Goal: Task Accomplishment & Management: Use online tool/utility

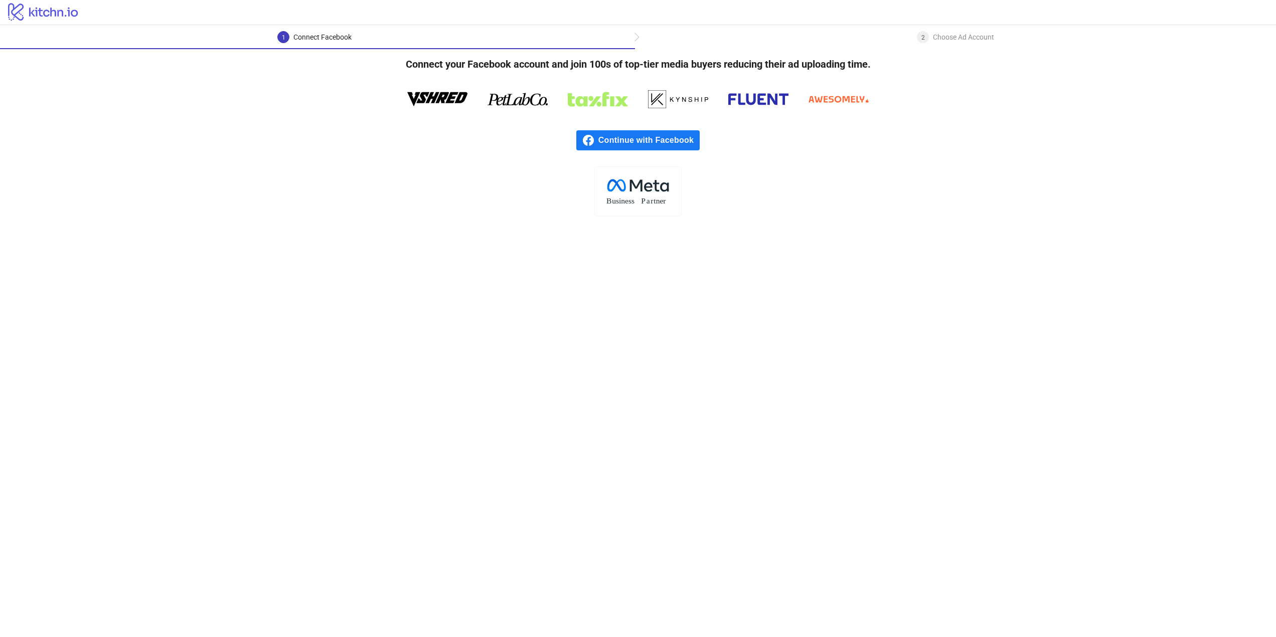
click at [646, 139] on span "Continue with Facebook" at bounding box center [648, 140] width 101 height 20
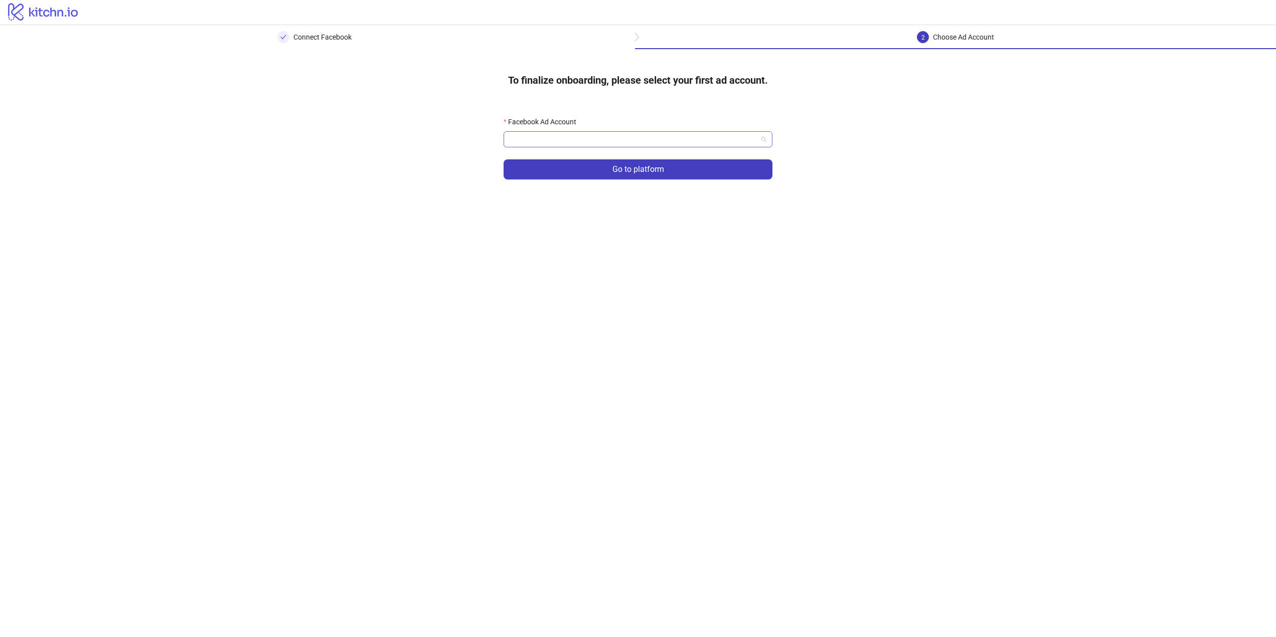
click at [667, 143] on input "Facebook Ad Account" at bounding box center [633, 139] width 248 height 15
click at [663, 160] on div "[PERSON_NAME]" at bounding box center [637, 159] width 253 height 11
click at [664, 178] on button "Go to platform" at bounding box center [637, 169] width 269 height 20
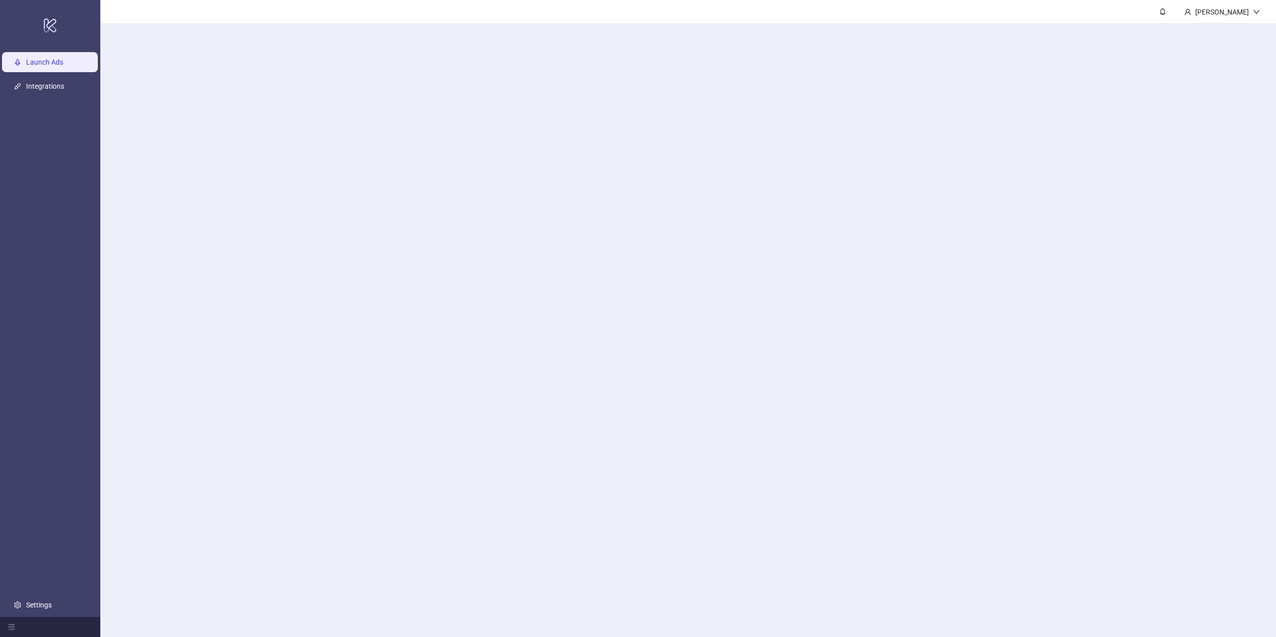
click at [695, 135] on main "[PERSON_NAME]" at bounding box center [687, 318] width 1175 height 637
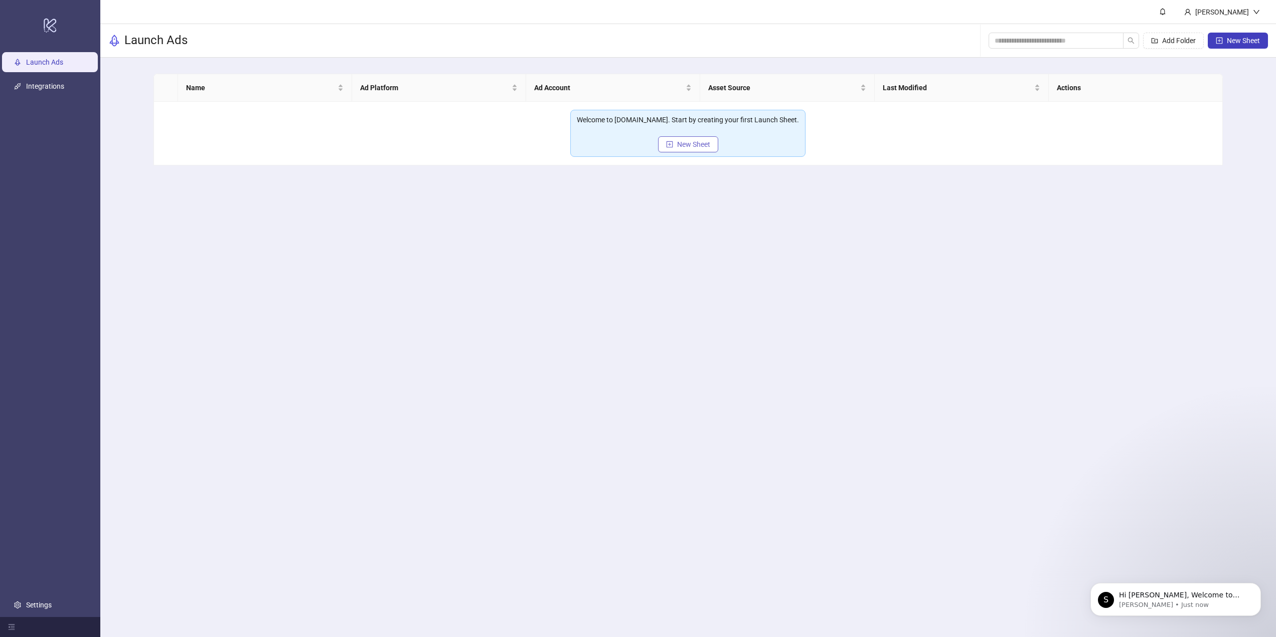
click at [702, 140] on span "New Sheet" at bounding box center [693, 144] width 33 height 8
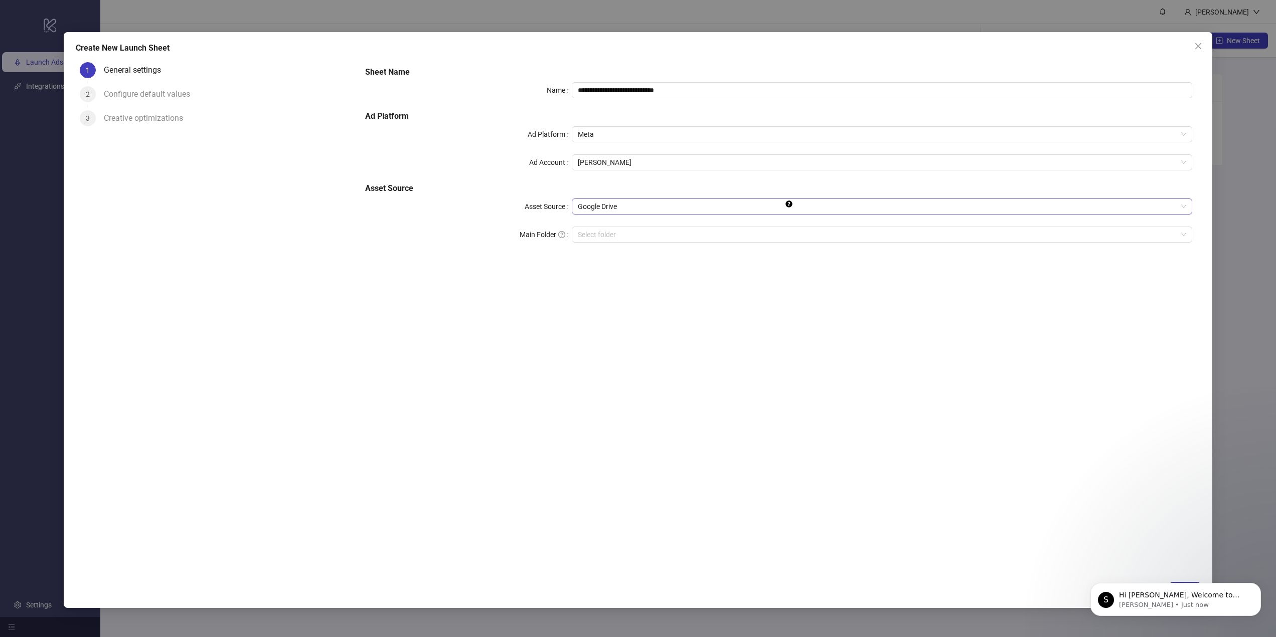
click at [739, 208] on span "Google Drive" at bounding box center [882, 206] width 608 height 15
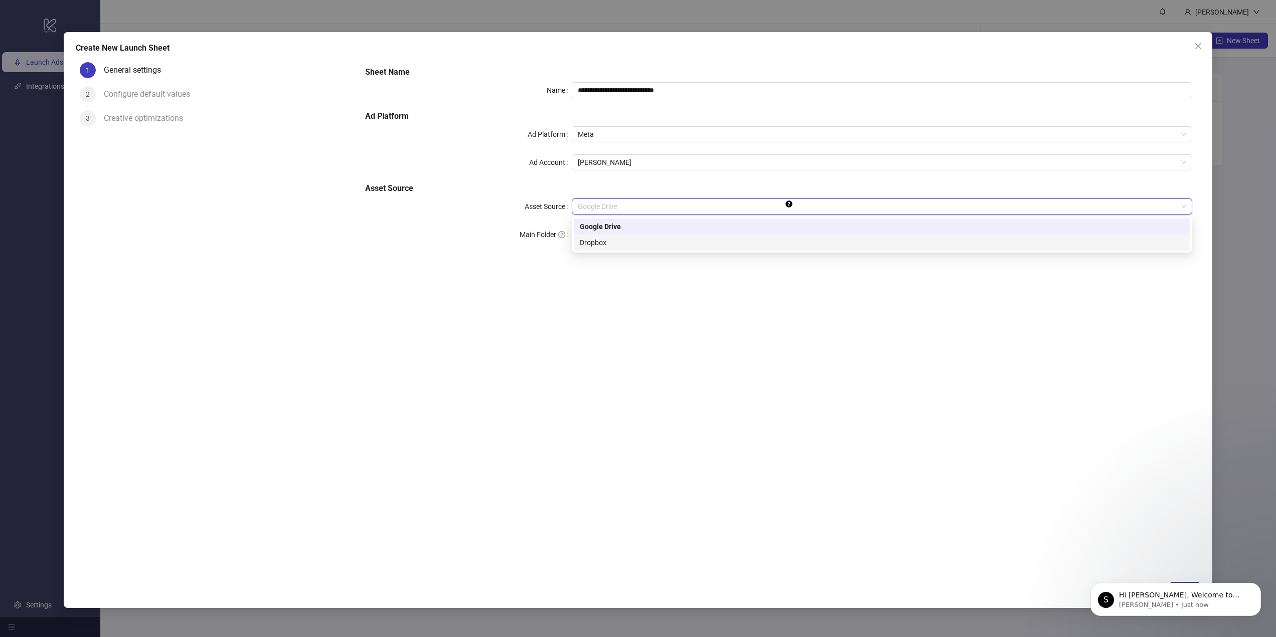
click at [778, 320] on div "**********" at bounding box center [778, 317] width 843 height 518
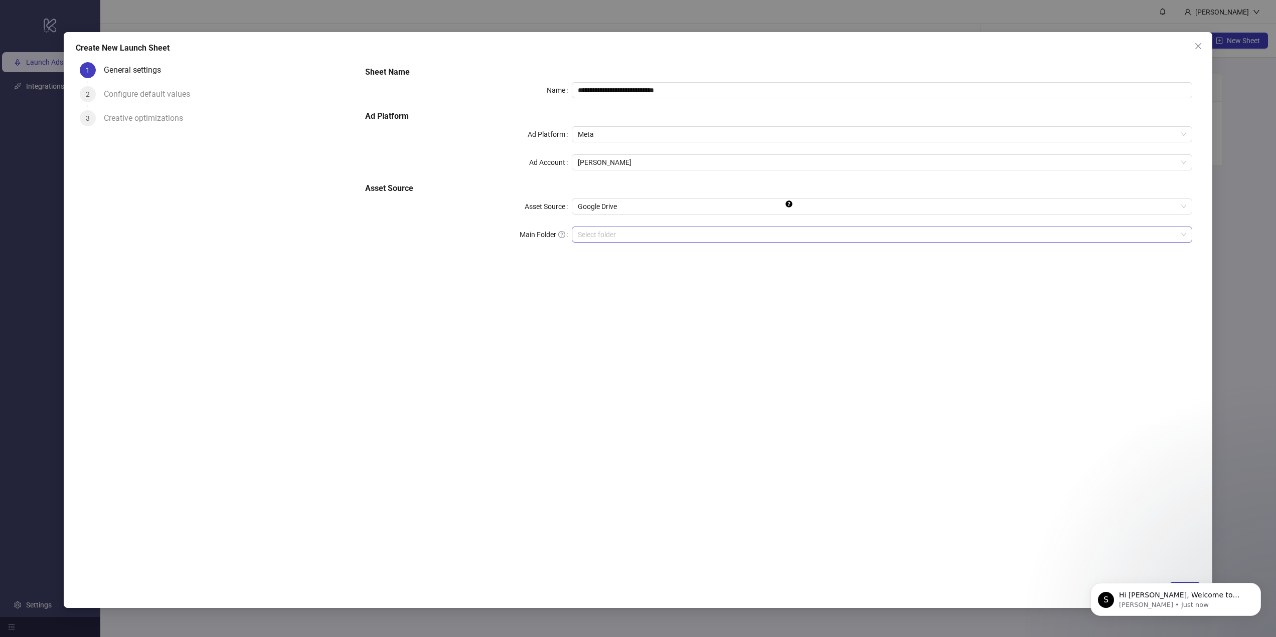
click at [800, 237] on input "Main Folder" at bounding box center [877, 234] width 599 height 15
click at [702, 236] on input "Main Folder" at bounding box center [877, 234] width 599 height 15
click at [1197, 50] on button "Close" at bounding box center [1198, 46] width 16 height 16
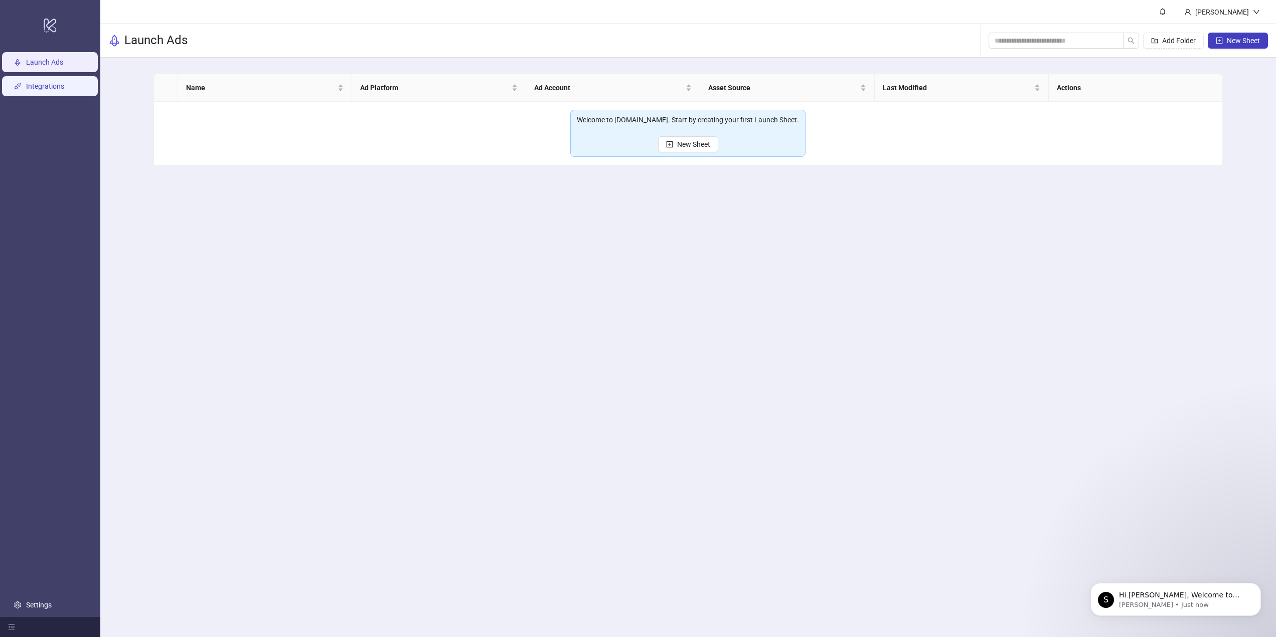
click at [64, 89] on link "Integrations" at bounding box center [45, 86] width 38 height 8
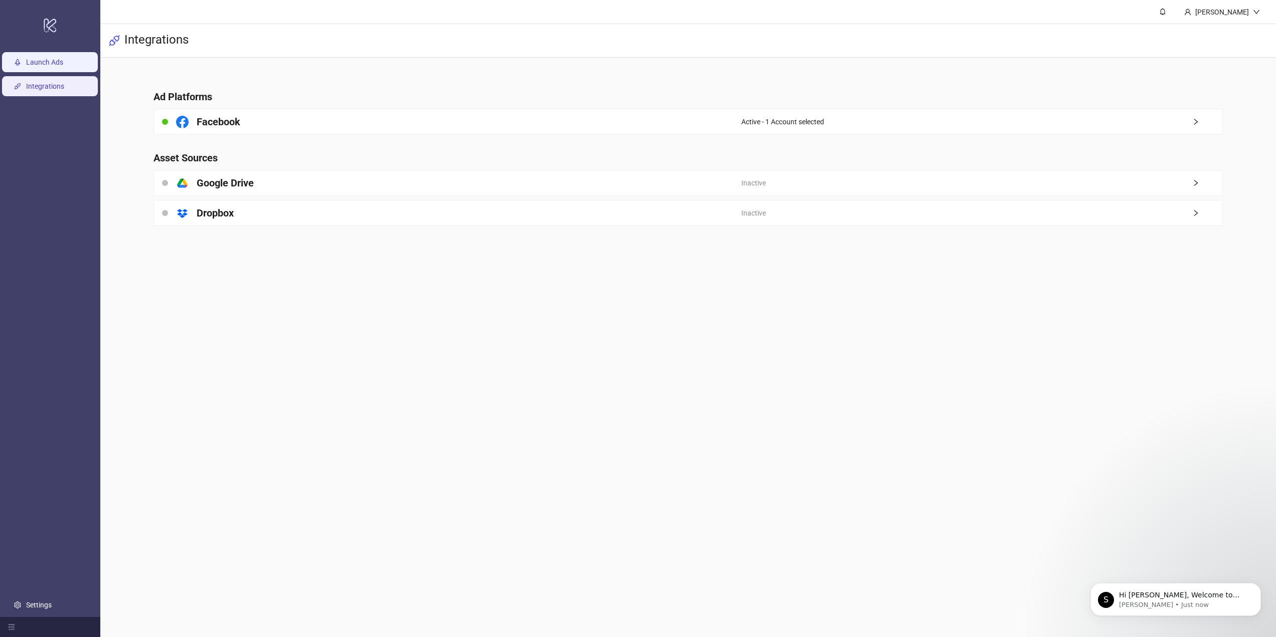
click at [63, 65] on link "Launch Ads" at bounding box center [44, 62] width 37 height 8
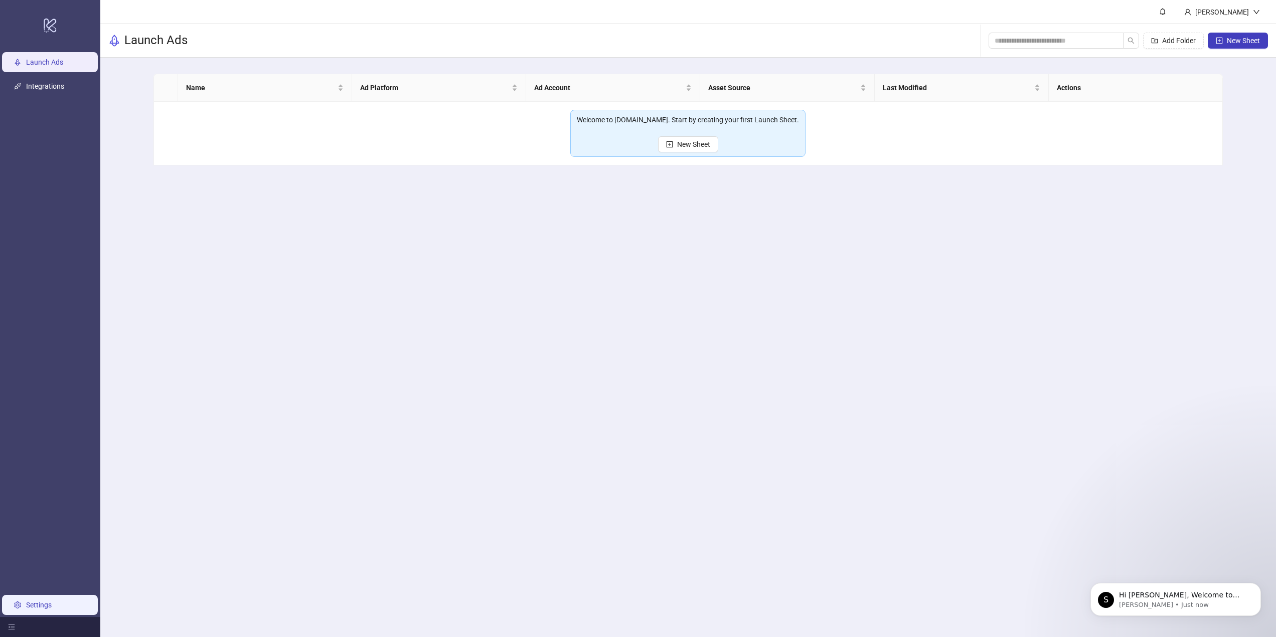
click at [39, 608] on link "Settings" at bounding box center [39, 605] width 26 height 8
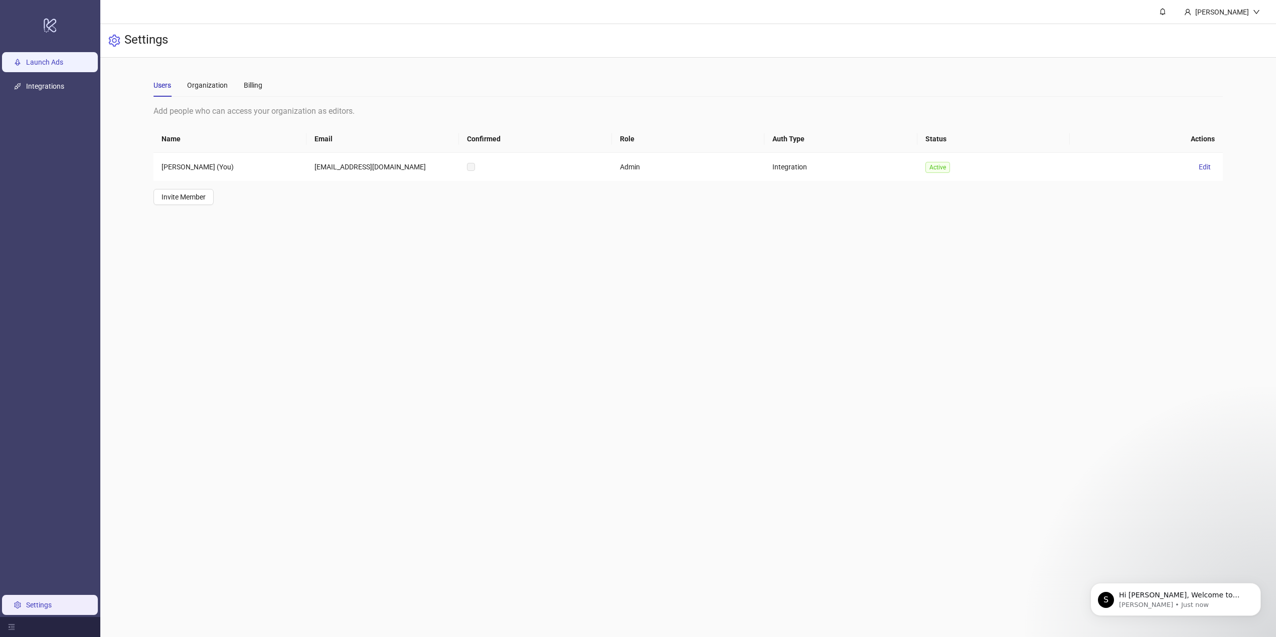
click at [47, 58] on link "Launch Ads" at bounding box center [44, 62] width 37 height 8
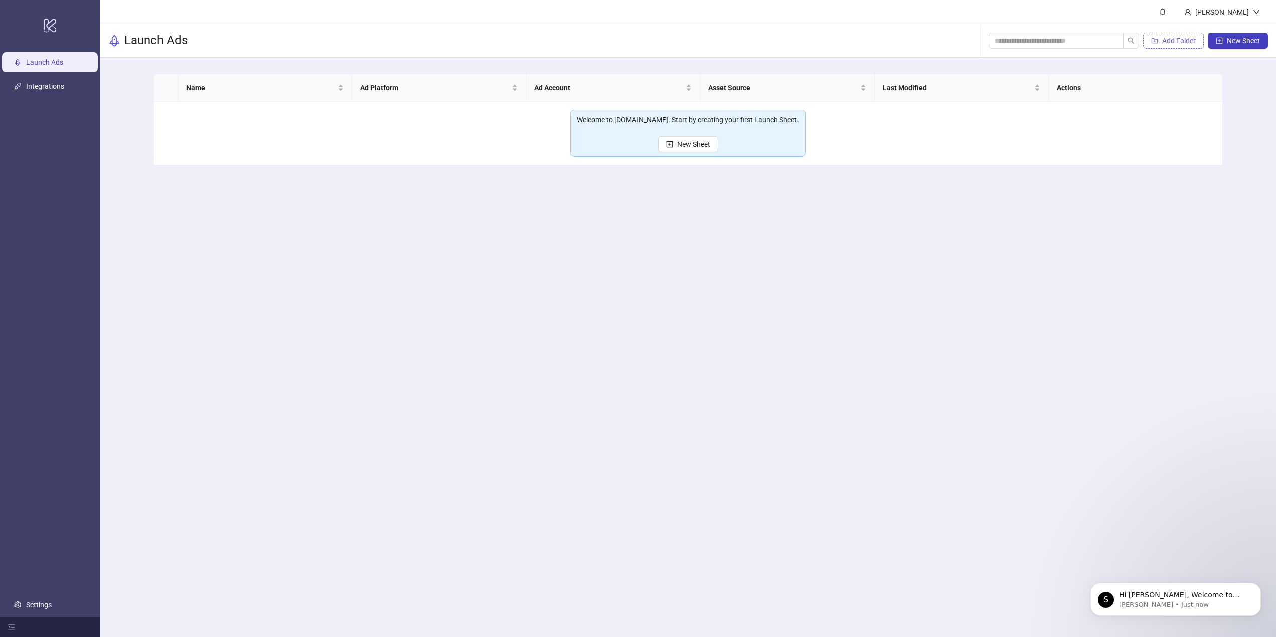
click at [1183, 39] on span "Add Folder" at bounding box center [1179, 41] width 34 height 8
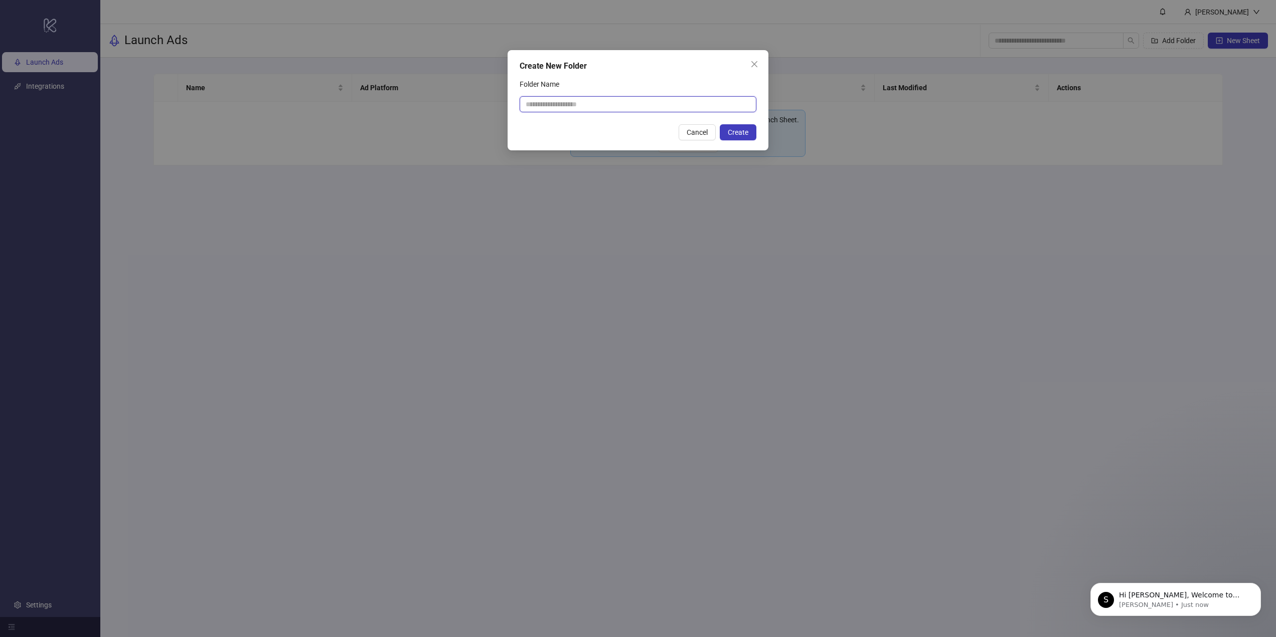
click at [681, 106] on input "Folder Name" at bounding box center [637, 104] width 237 height 16
click at [748, 66] on span "Close" at bounding box center [754, 64] width 16 height 8
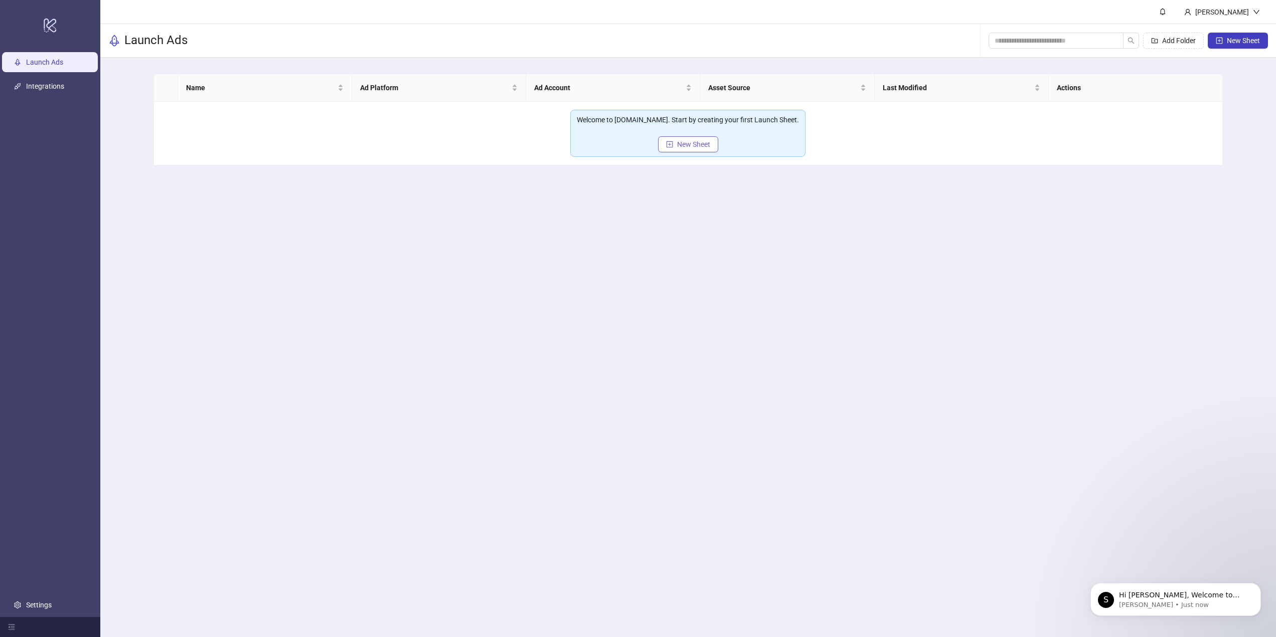
click at [666, 143] on icon "plus-square" at bounding box center [669, 144] width 7 height 7
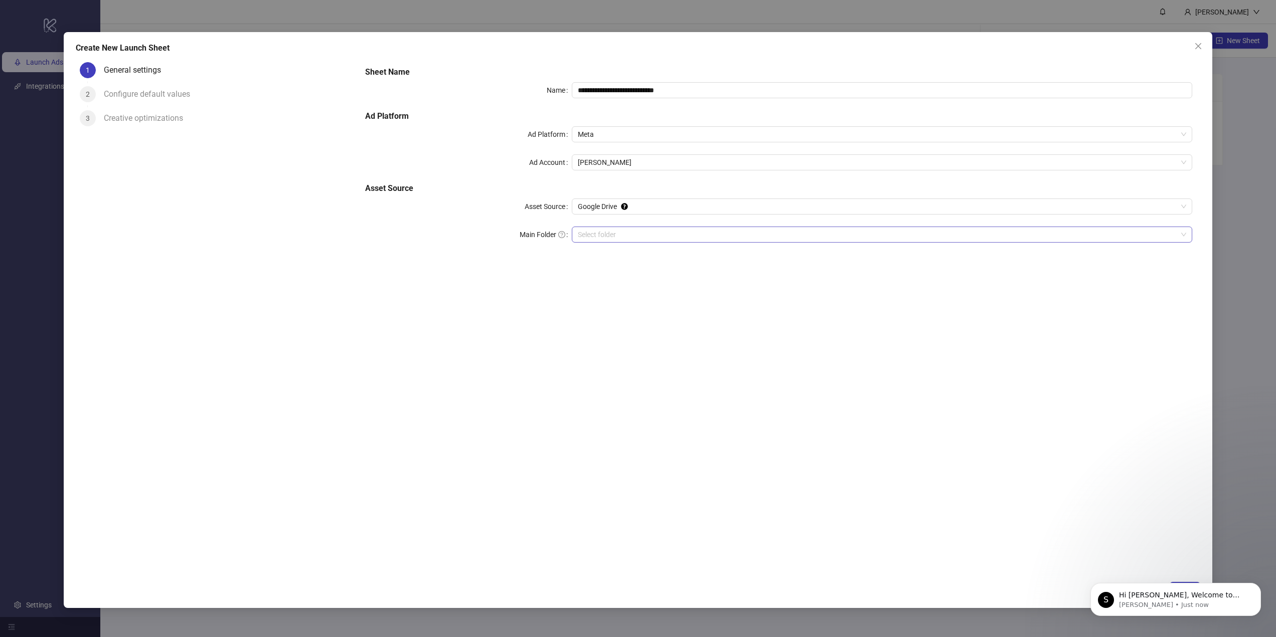
click at [617, 239] on input "Main Folder" at bounding box center [877, 234] width 599 height 15
click at [789, 231] on input "Main Folder" at bounding box center [877, 234] width 599 height 15
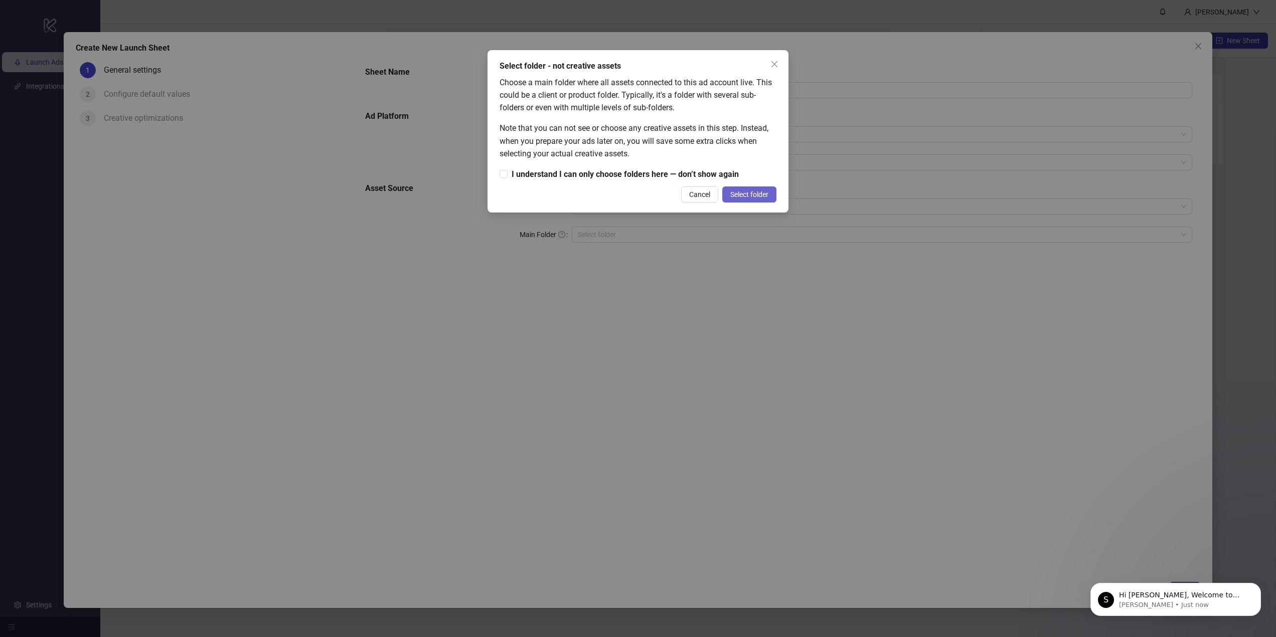
click at [753, 191] on span "Select folder" at bounding box center [749, 195] width 38 height 8
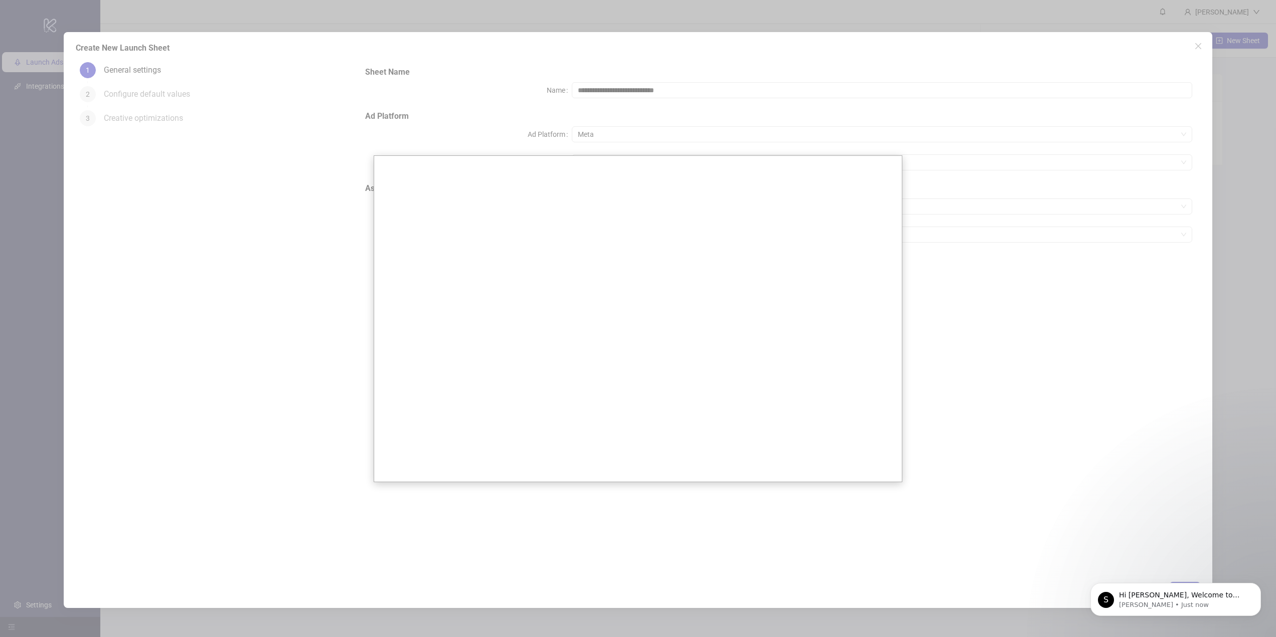
click at [353, 250] on div at bounding box center [638, 318] width 1276 height 637
click at [386, 107] on div at bounding box center [638, 318] width 1276 height 637
click at [241, 67] on div at bounding box center [638, 318] width 1276 height 637
click at [1182, 20] on div at bounding box center [638, 318] width 1276 height 637
click at [1194, 43] on div at bounding box center [638, 318] width 1276 height 637
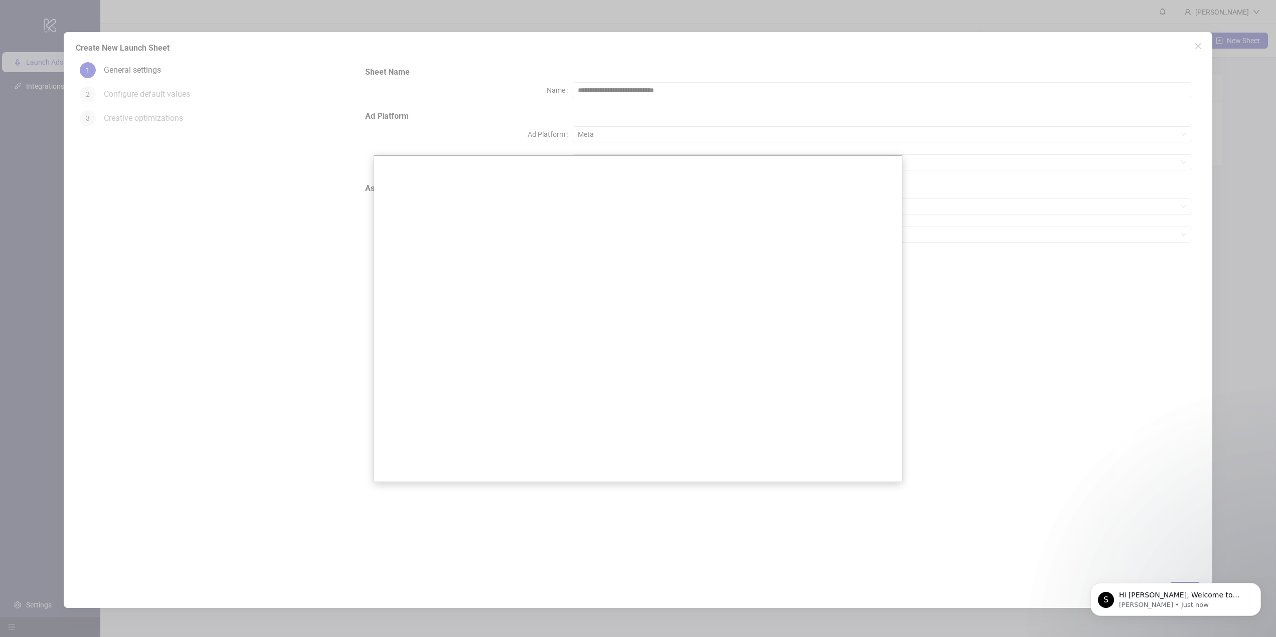
click at [1196, 44] on div at bounding box center [638, 318] width 1276 height 637
click at [1236, 82] on div at bounding box center [638, 318] width 1276 height 637
click at [768, 123] on div at bounding box center [638, 318] width 1276 height 637
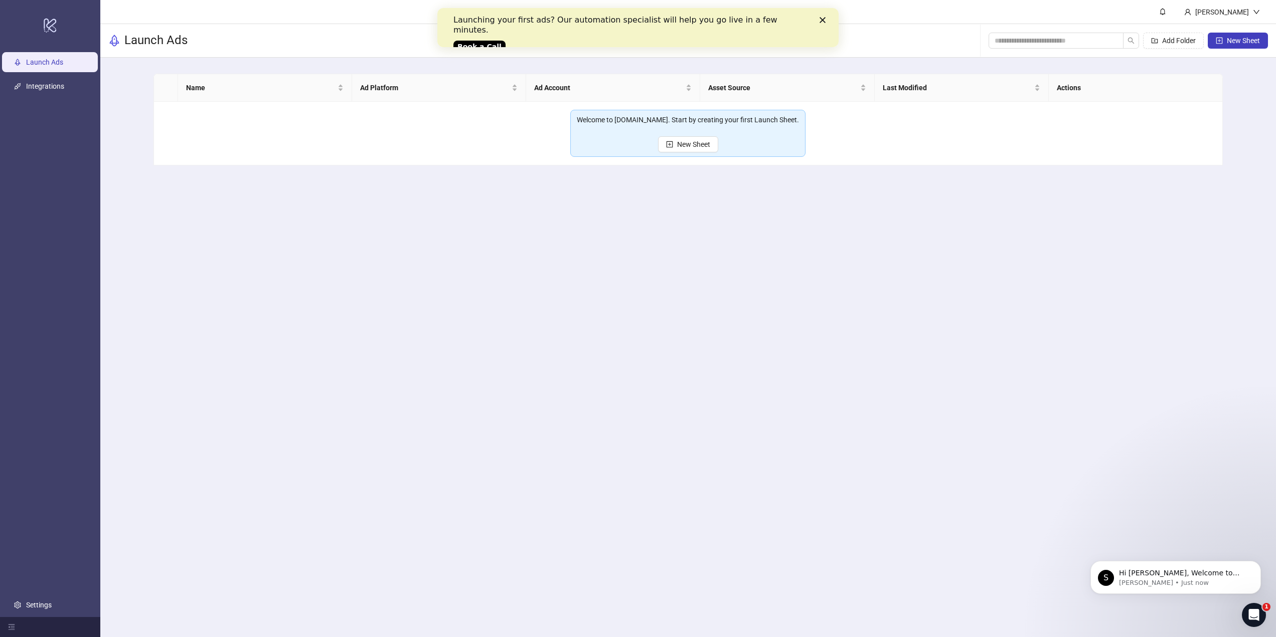
click at [815, 22] on div "Launching your first ads? Our automation specialist will help you go live in a …" at bounding box center [637, 32] width 369 height 41
click at [819, 22] on polygon "Close" at bounding box center [822, 20] width 6 height 6
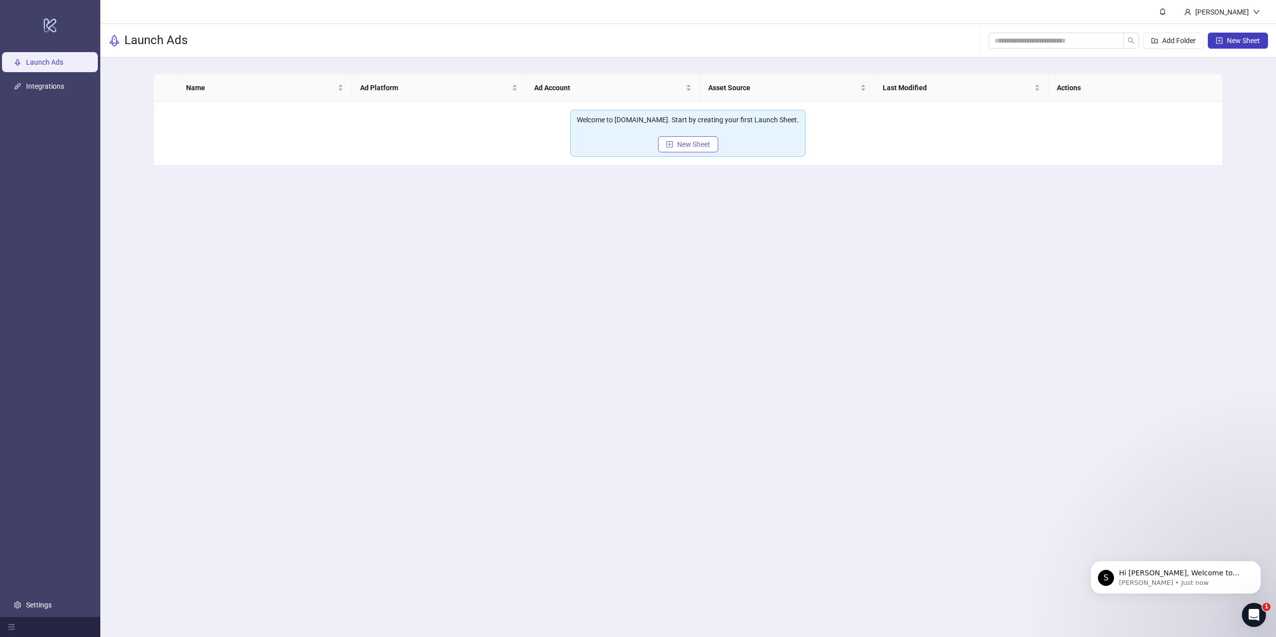
click at [682, 144] on span "New Sheet" at bounding box center [693, 144] width 33 height 8
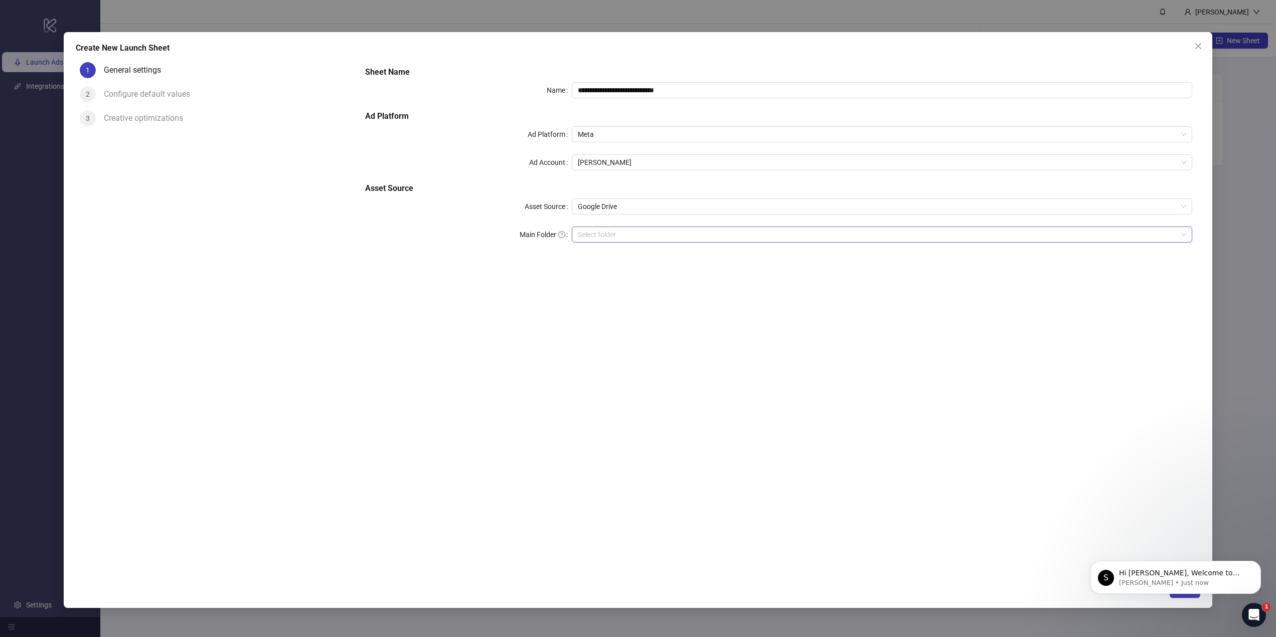
click at [619, 233] on input "Main Folder" at bounding box center [877, 234] width 599 height 15
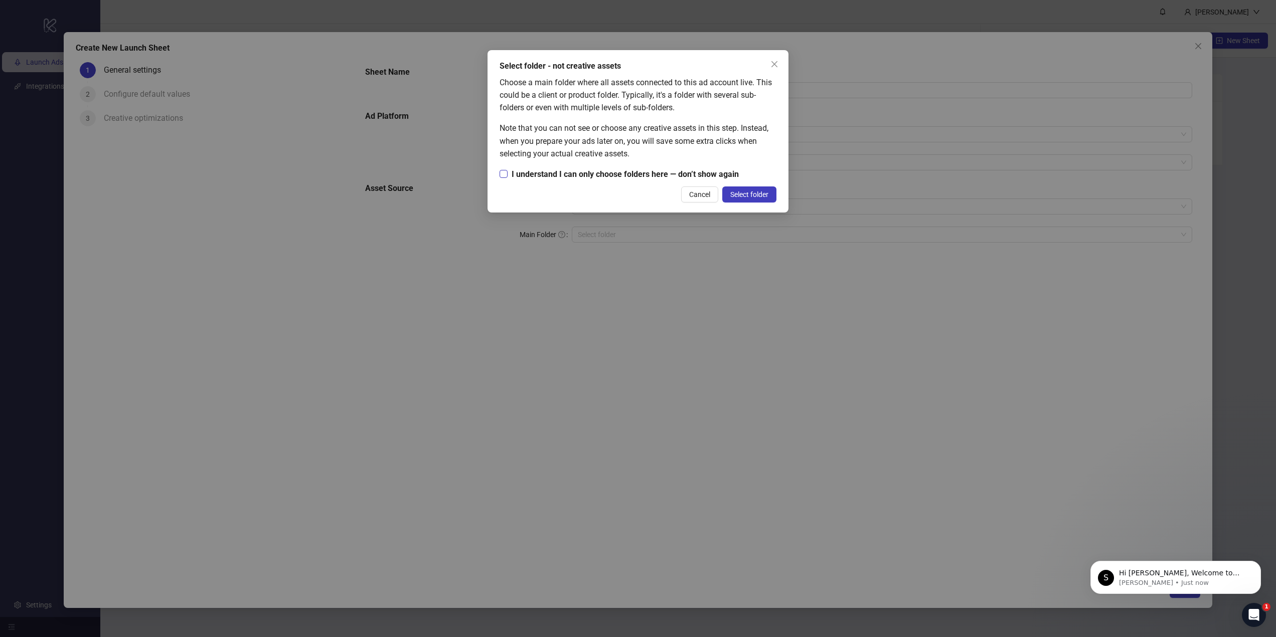
click at [573, 178] on span "I understand I can only choose folders here — don’t show again" at bounding box center [624, 174] width 235 height 13
click at [738, 185] on div "Select folder - not creative assets Choose a main folder where all assets conne…" at bounding box center [637, 131] width 301 height 162
click at [740, 195] on span "Select folder" at bounding box center [749, 195] width 38 height 8
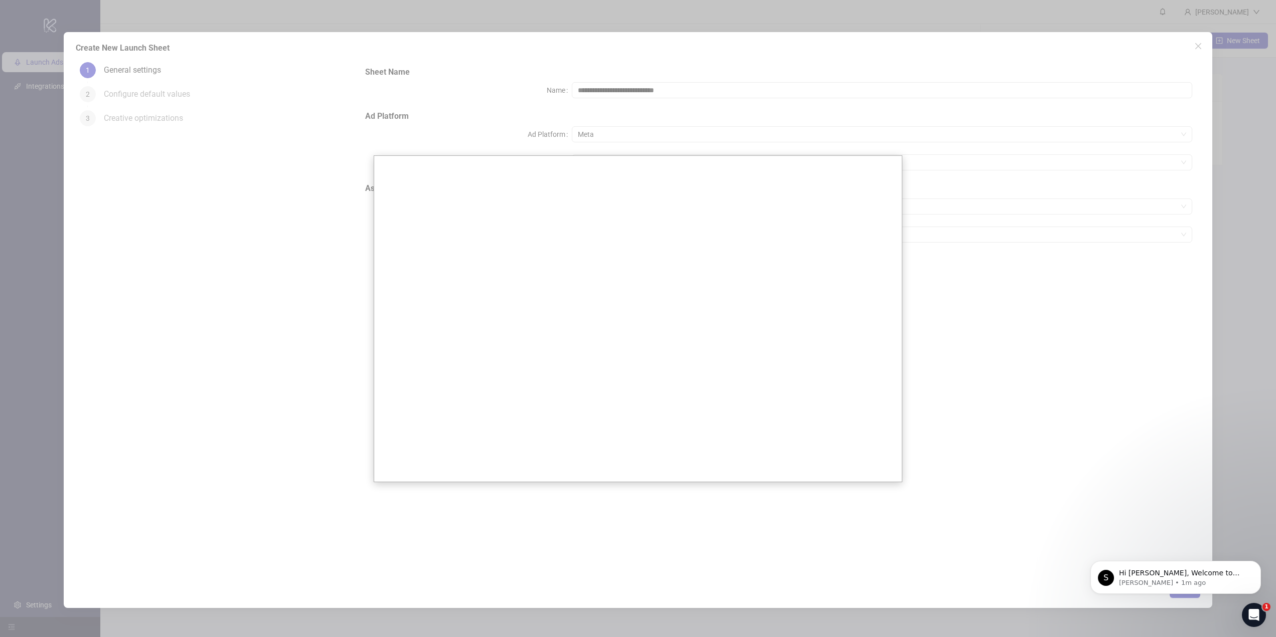
click at [288, 191] on div at bounding box center [638, 318] width 1276 height 637
click at [378, 23] on div at bounding box center [638, 318] width 1276 height 637
click at [1138, 95] on div at bounding box center [638, 318] width 1276 height 637
click at [1200, 44] on div at bounding box center [638, 318] width 1276 height 637
click at [1229, 76] on div at bounding box center [638, 318] width 1276 height 637
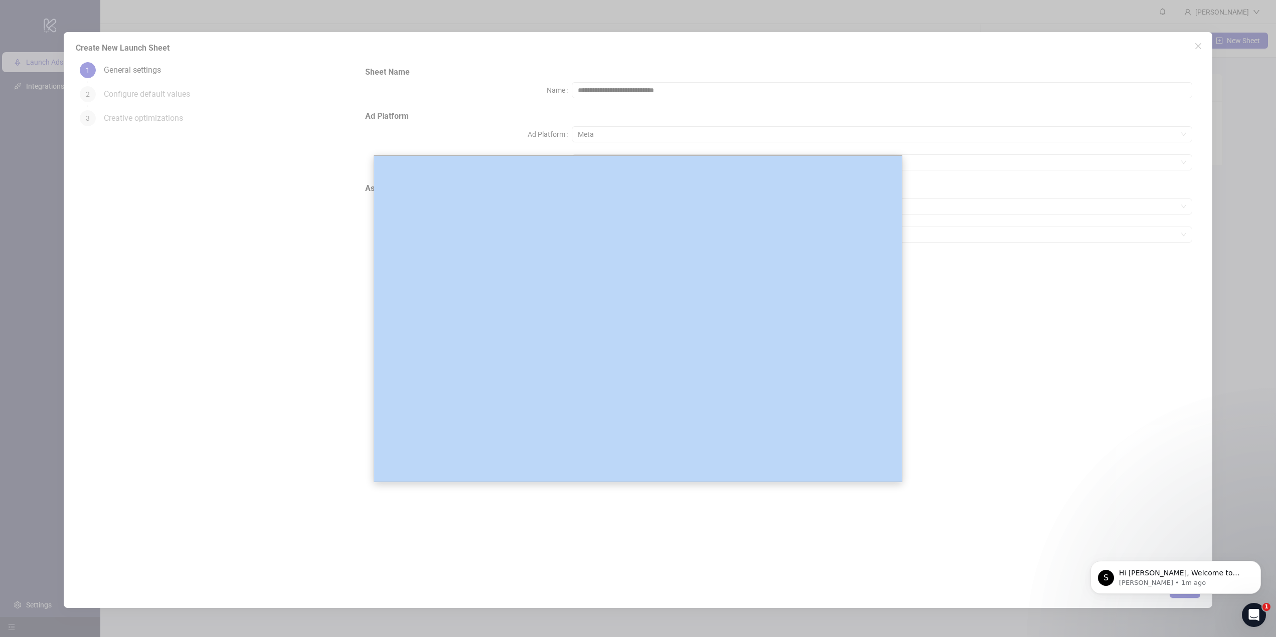
click at [1229, 76] on div at bounding box center [638, 318] width 1276 height 637
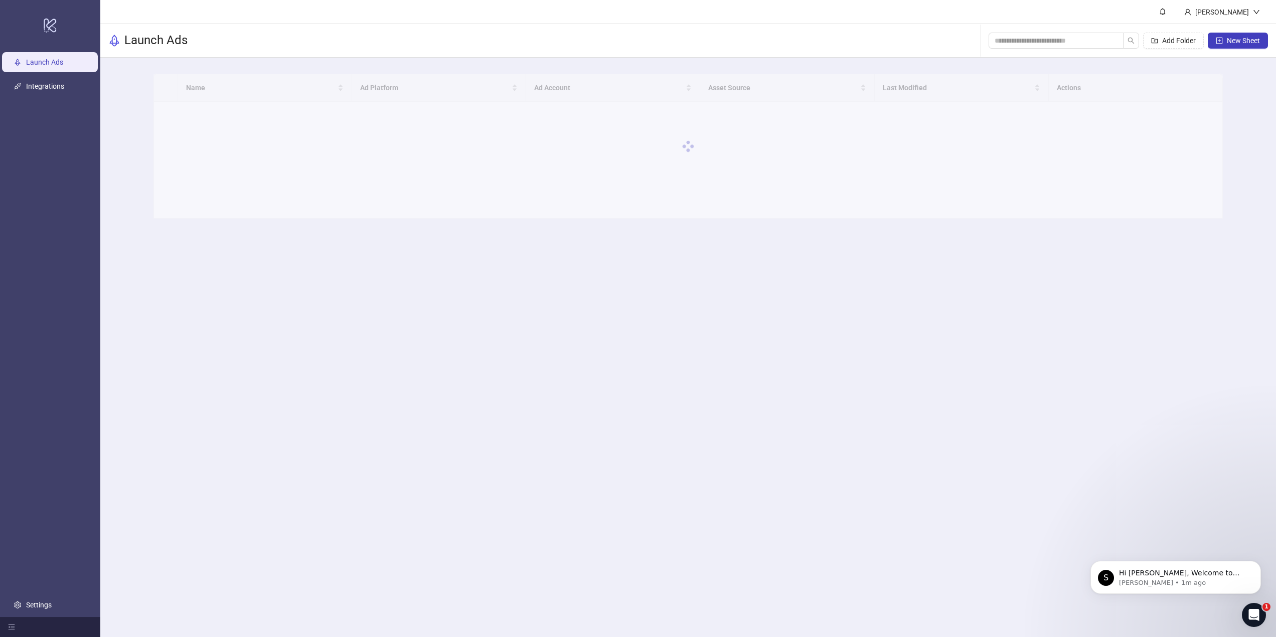
click at [1244, 41] on span "New Sheet" at bounding box center [1243, 41] width 33 height 8
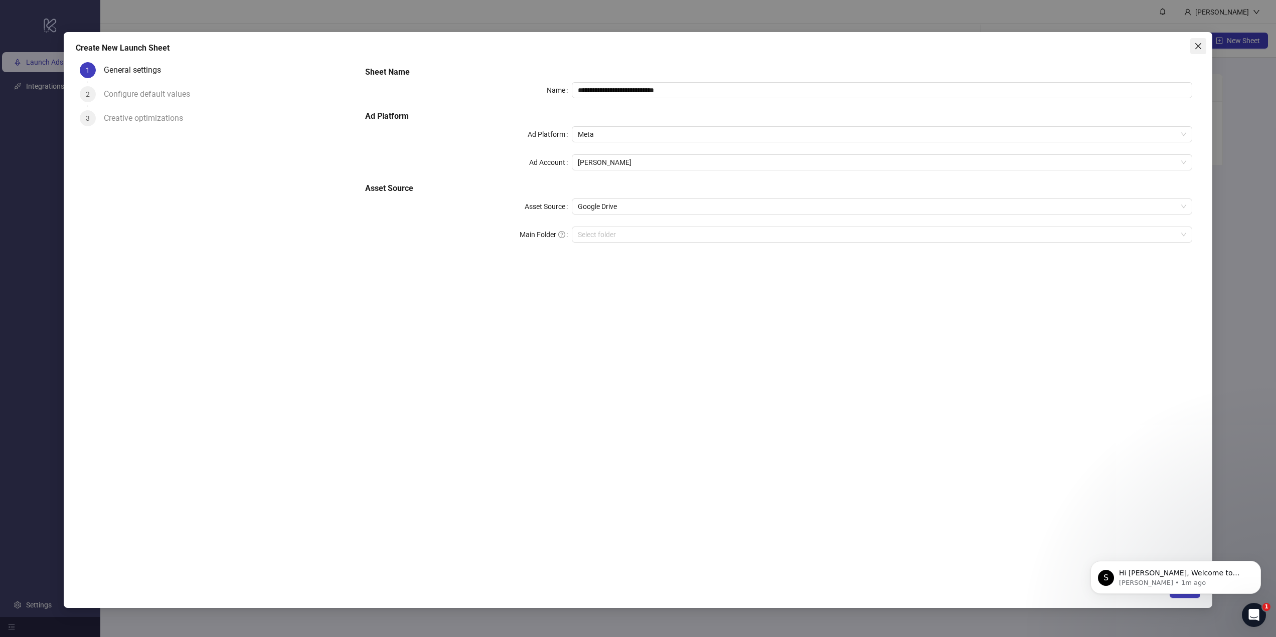
click at [1201, 48] on icon "close" at bounding box center [1198, 46] width 8 height 8
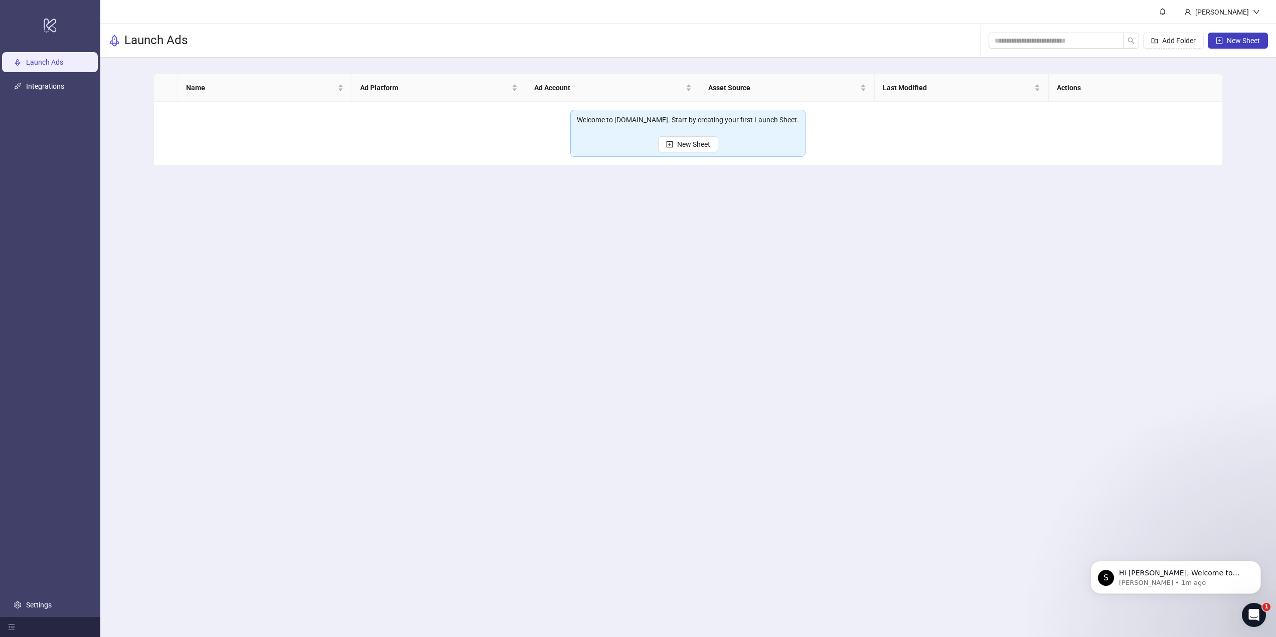
click at [1186, 44] on span "Add Folder" at bounding box center [1179, 41] width 34 height 8
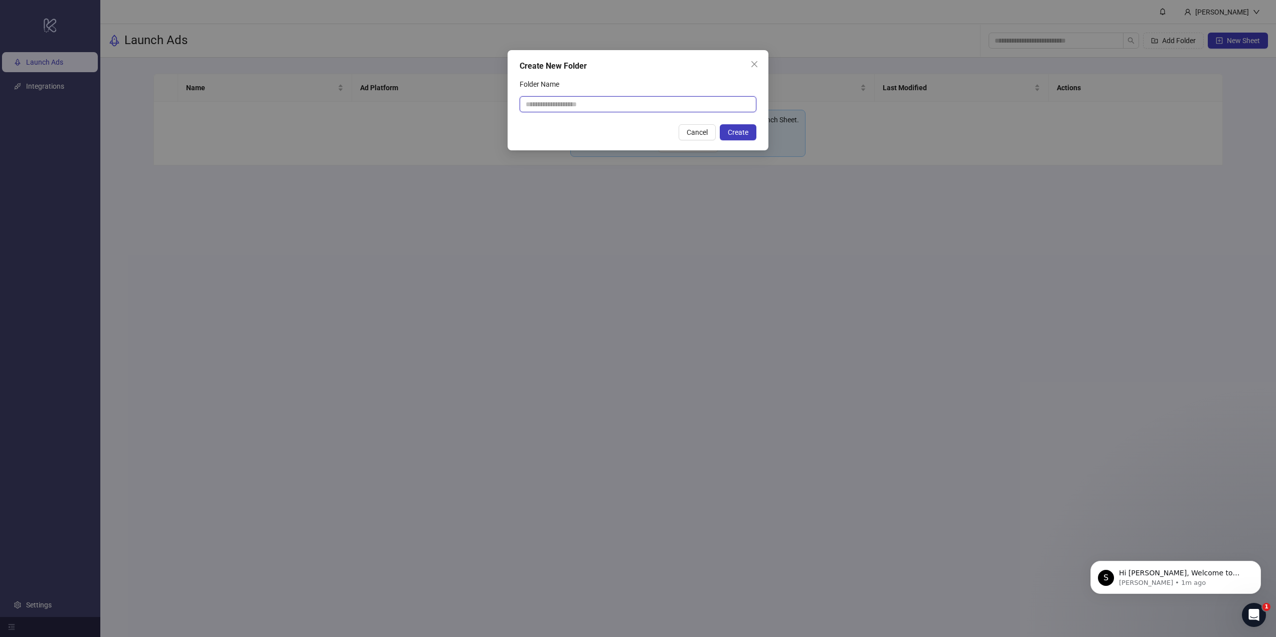
click at [715, 104] on input "Folder Name" at bounding box center [637, 104] width 237 height 16
type input "**********"
click at [736, 139] on button "Create" at bounding box center [738, 132] width 37 height 16
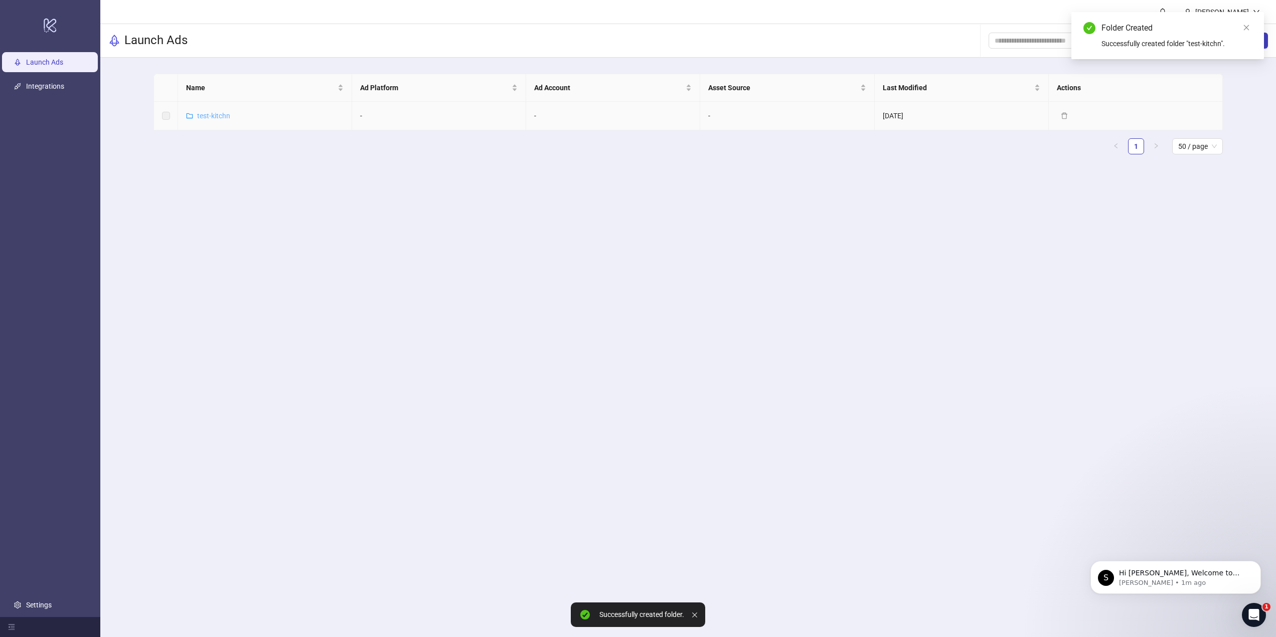
click at [223, 118] on link "test-kitchn" at bounding box center [213, 116] width 33 height 8
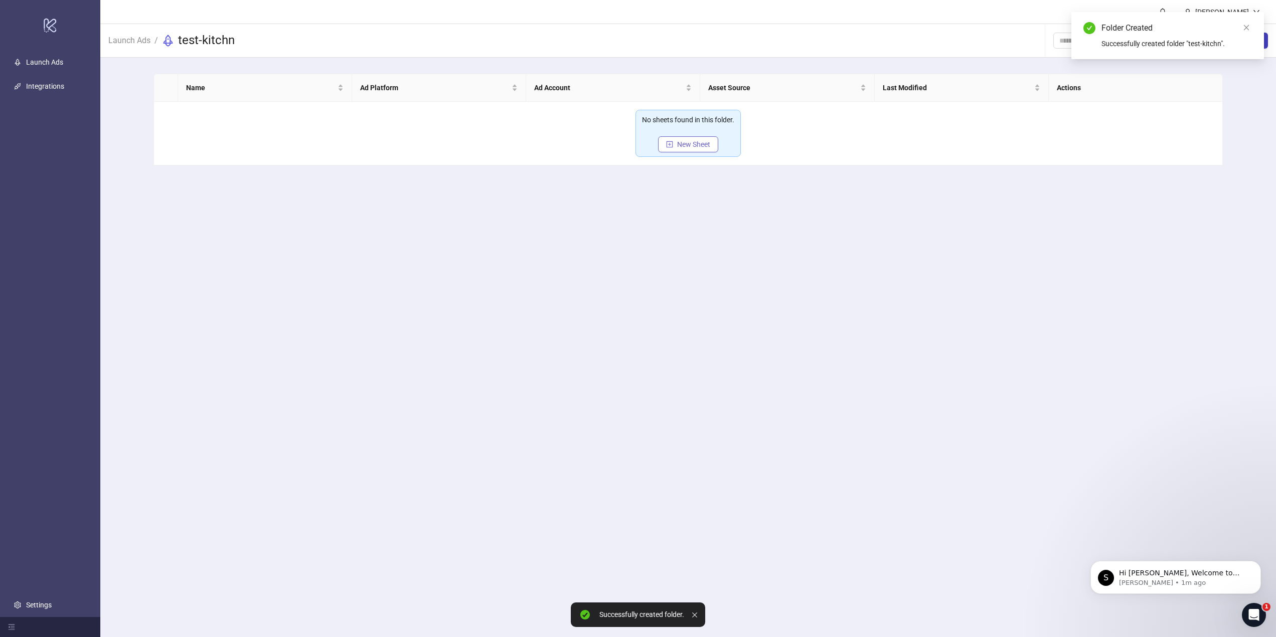
click at [688, 140] on span "New Sheet" at bounding box center [693, 144] width 33 height 8
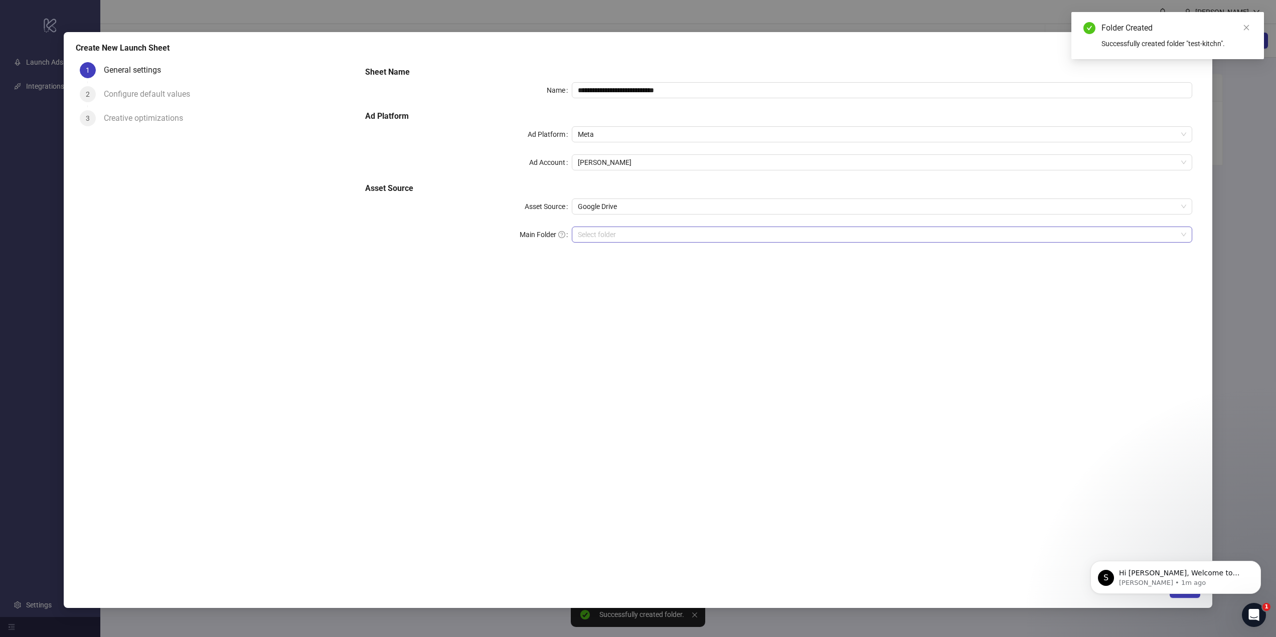
click at [640, 235] on input "Main Folder" at bounding box center [877, 234] width 599 height 15
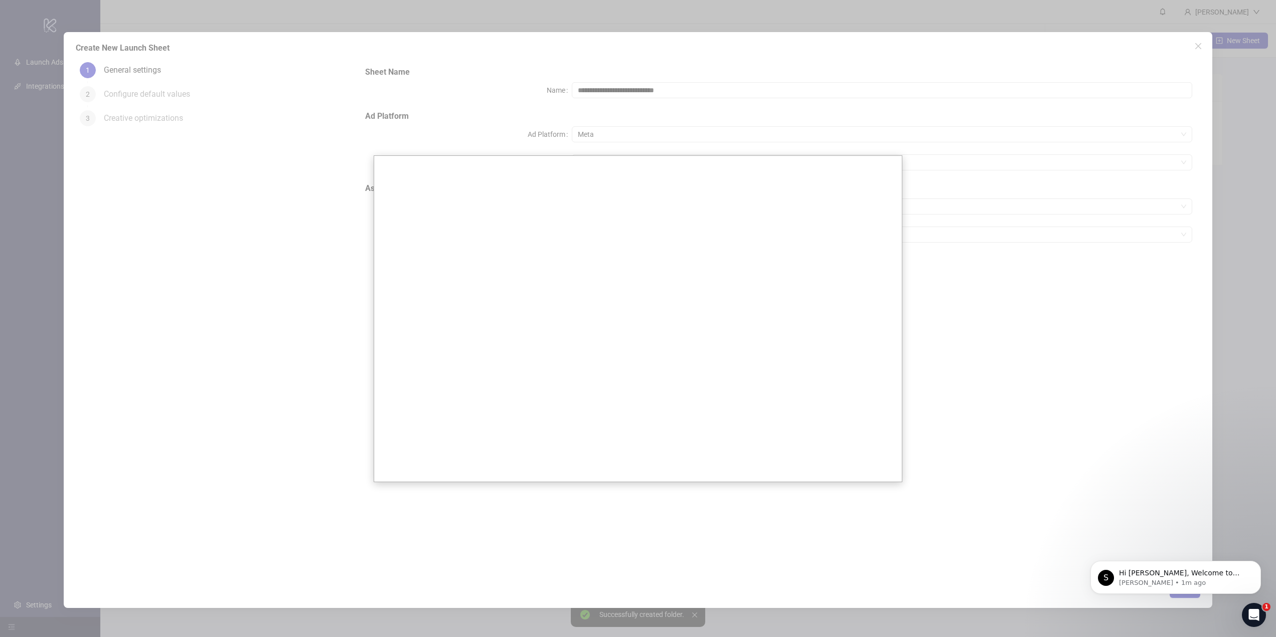
click at [676, 114] on div at bounding box center [638, 318] width 1276 height 637
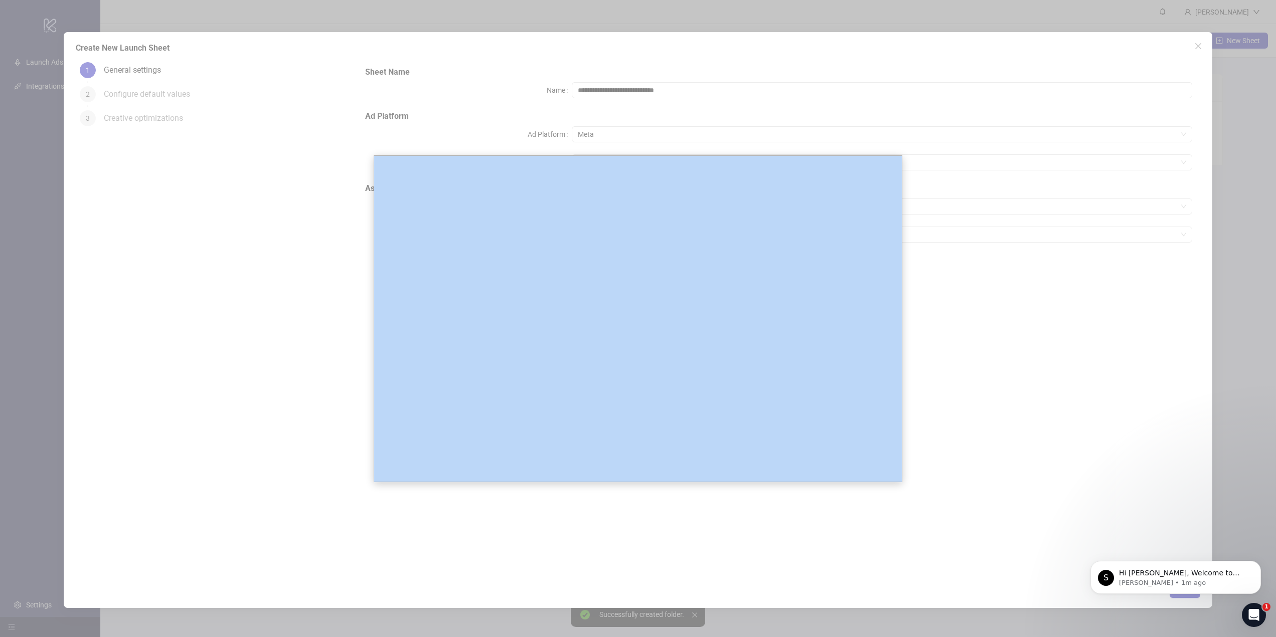
click at [676, 114] on div at bounding box center [638, 318] width 1276 height 637
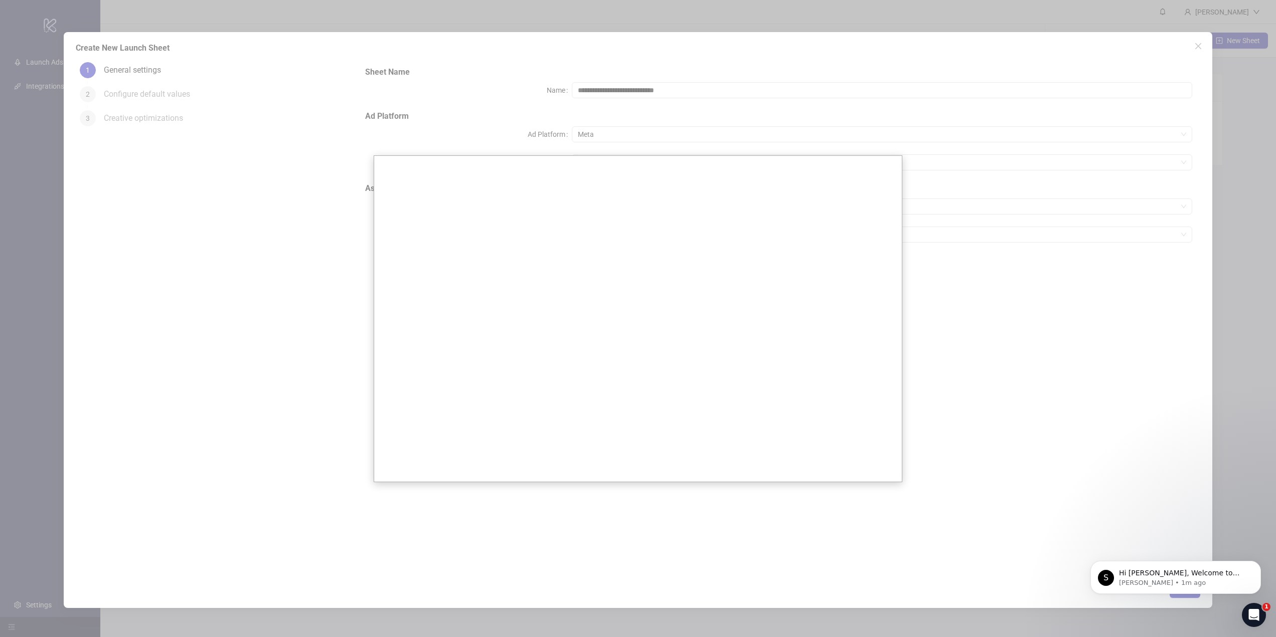
click at [300, 166] on div at bounding box center [638, 318] width 1276 height 637
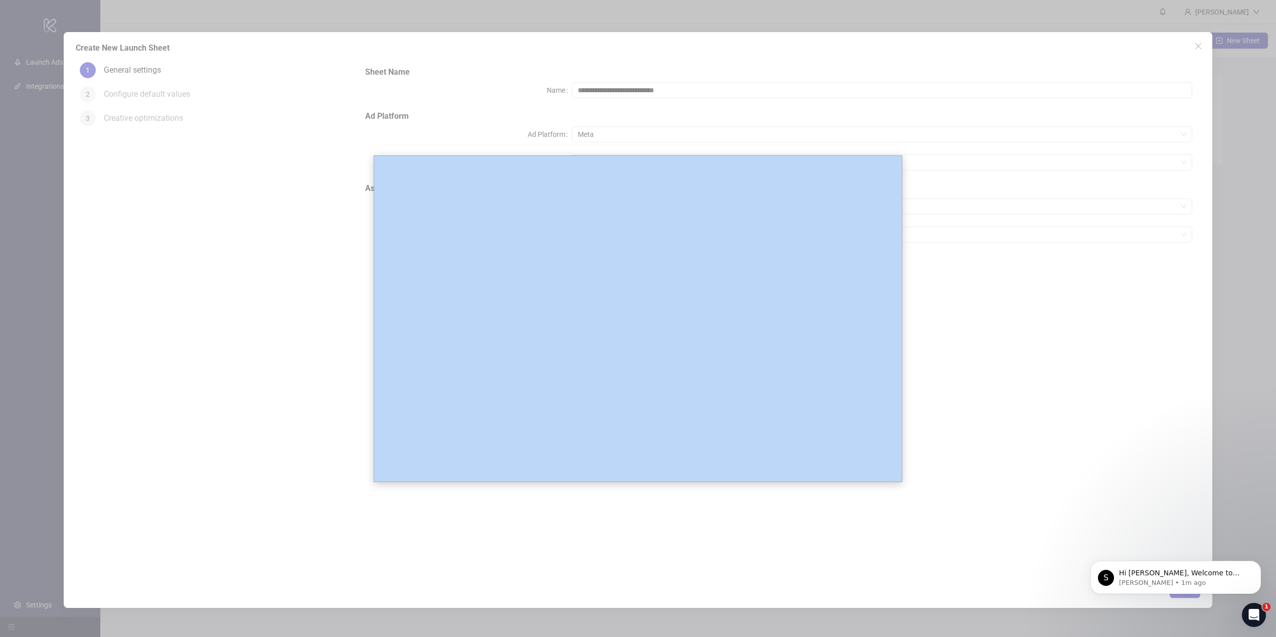
click at [1188, 51] on div at bounding box center [638, 318] width 1276 height 637
click at [1198, 49] on div at bounding box center [638, 318] width 1276 height 637
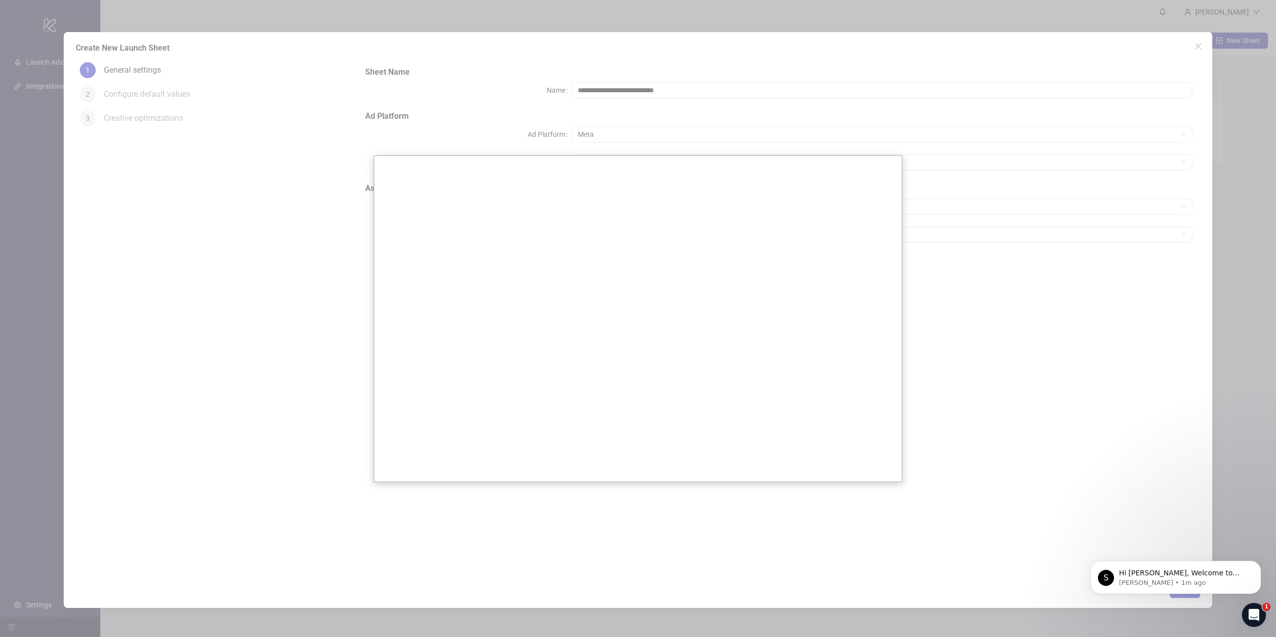
click at [1247, 97] on div at bounding box center [638, 318] width 1276 height 637
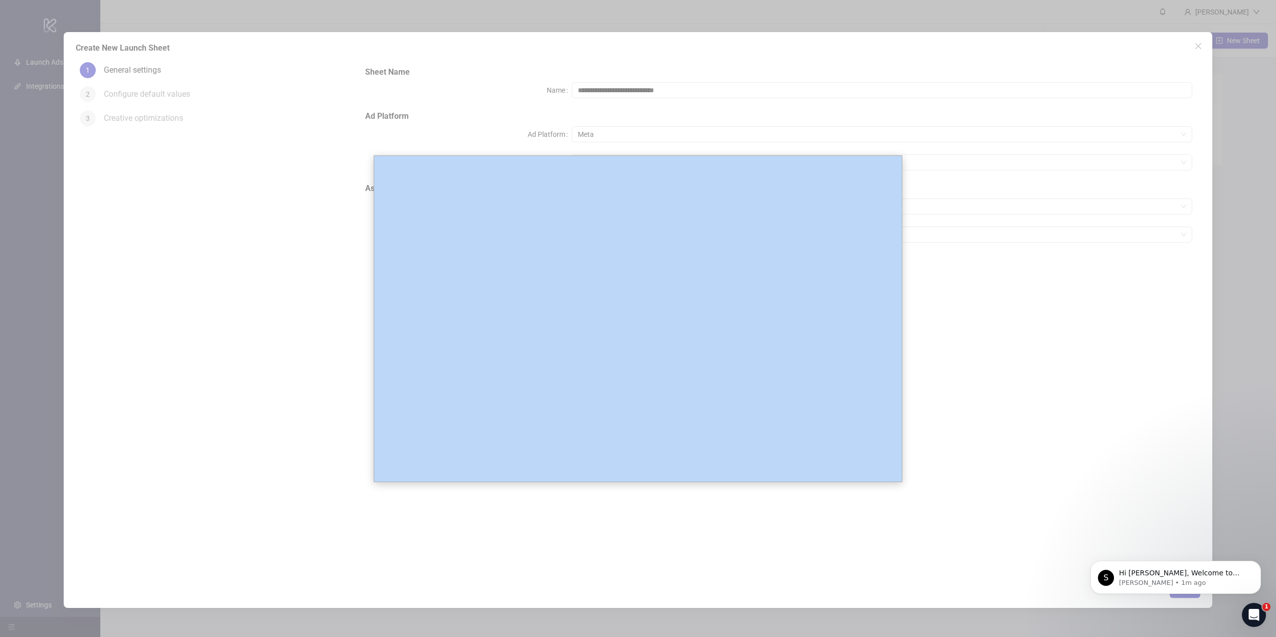
click at [1247, 97] on div at bounding box center [638, 318] width 1276 height 637
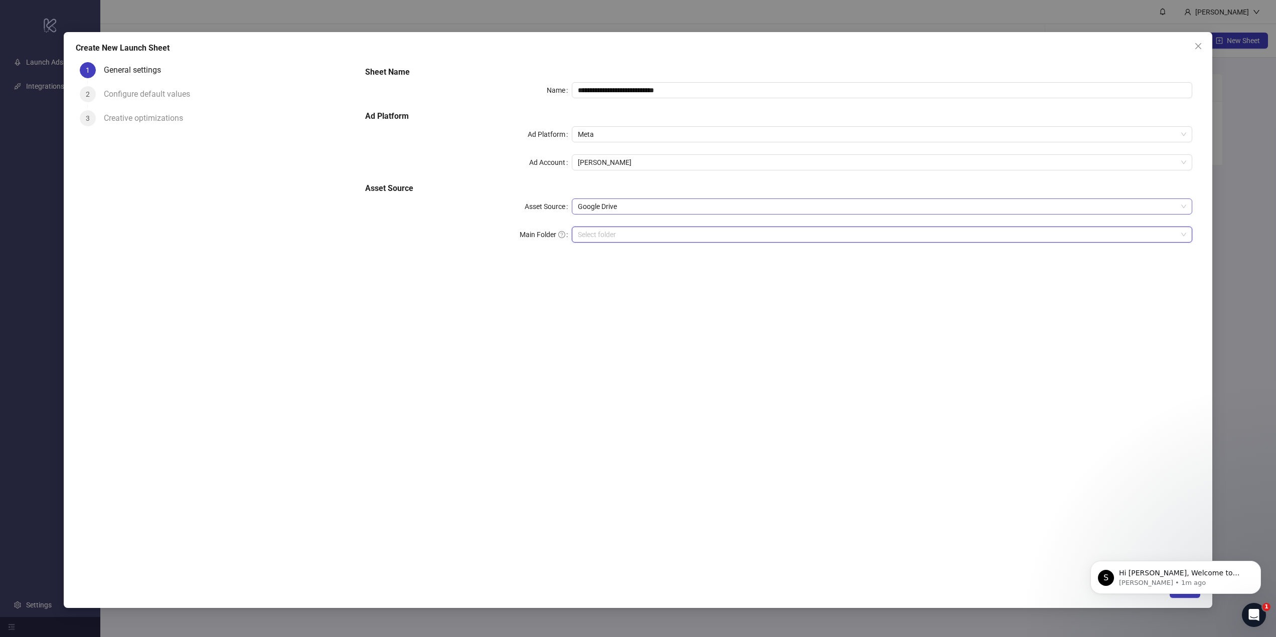
click at [644, 207] on span "Google Drive" at bounding box center [882, 206] width 608 height 15
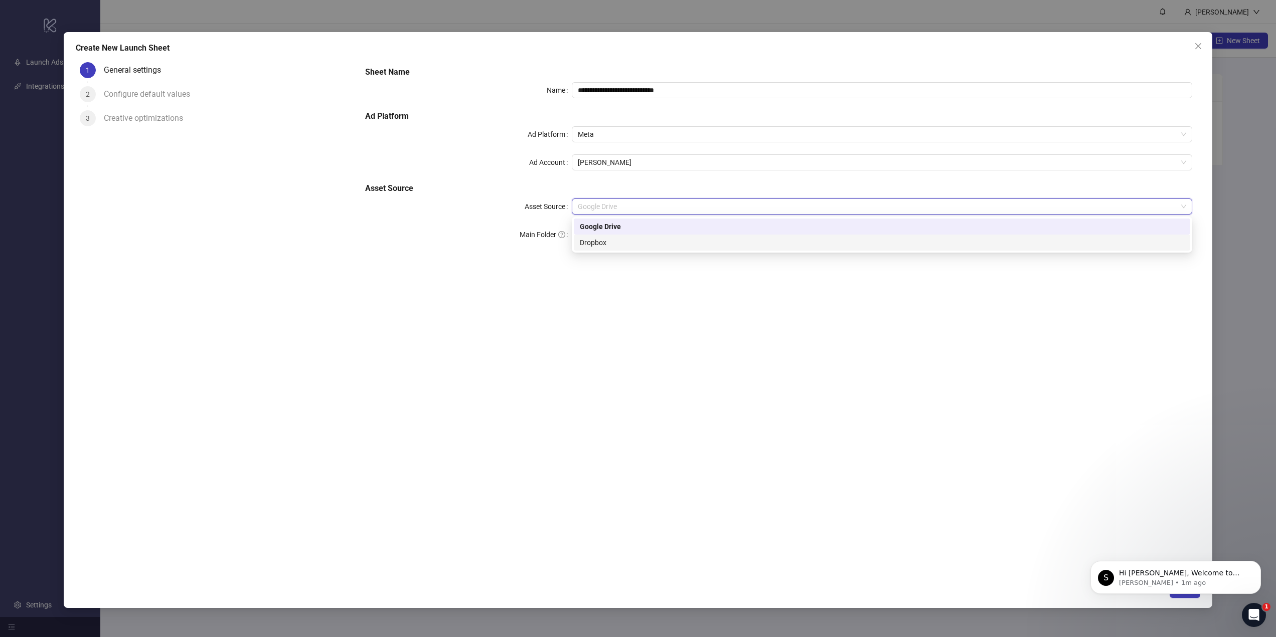
click at [636, 243] on div "Dropbox" at bounding box center [882, 242] width 604 height 11
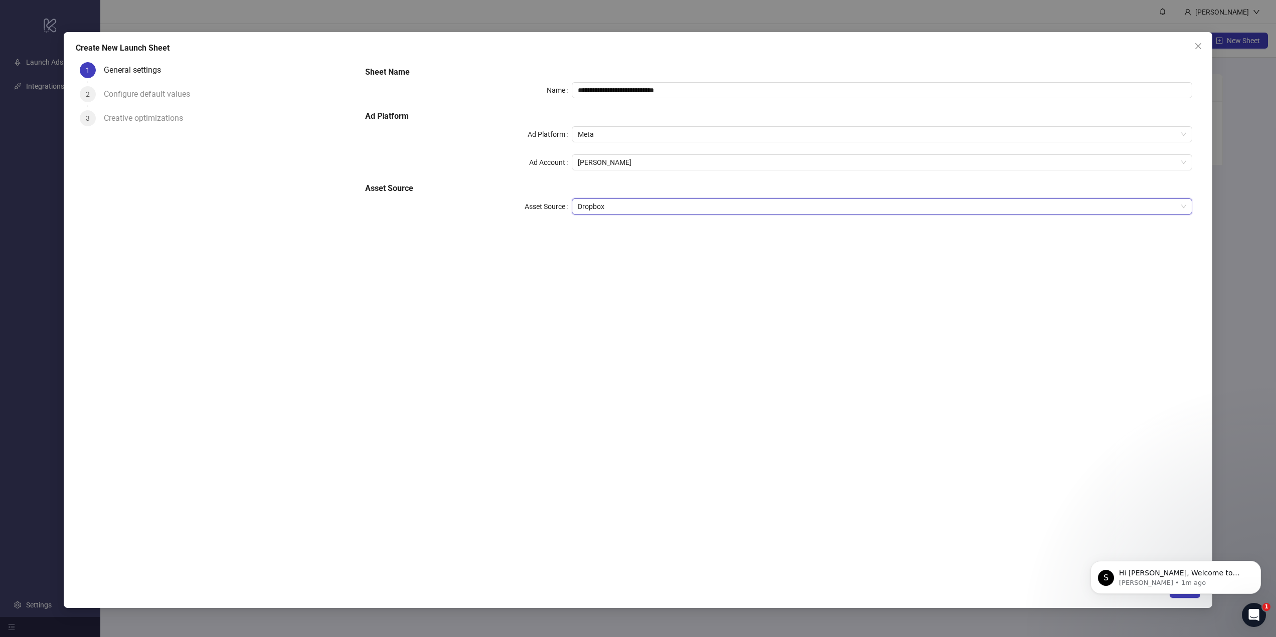
click at [674, 207] on span "Dropbox" at bounding box center [882, 206] width 608 height 15
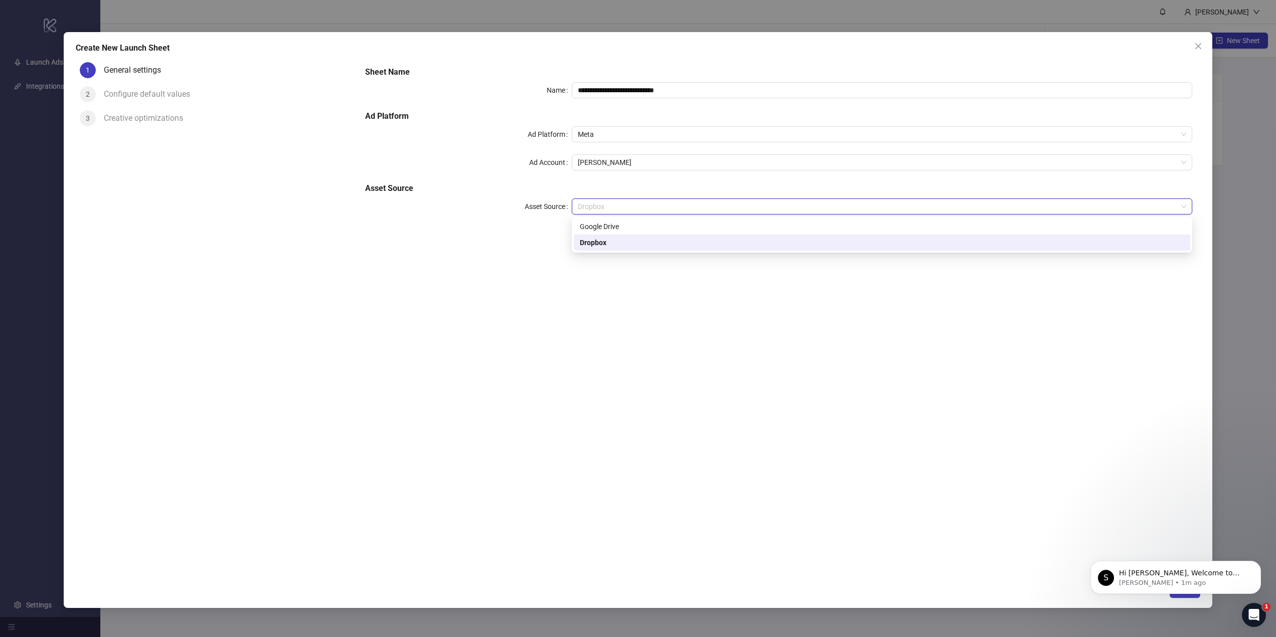
click at [668, 243] on div "Dropbox" at bounding box center [882, 242] width 604 height 11
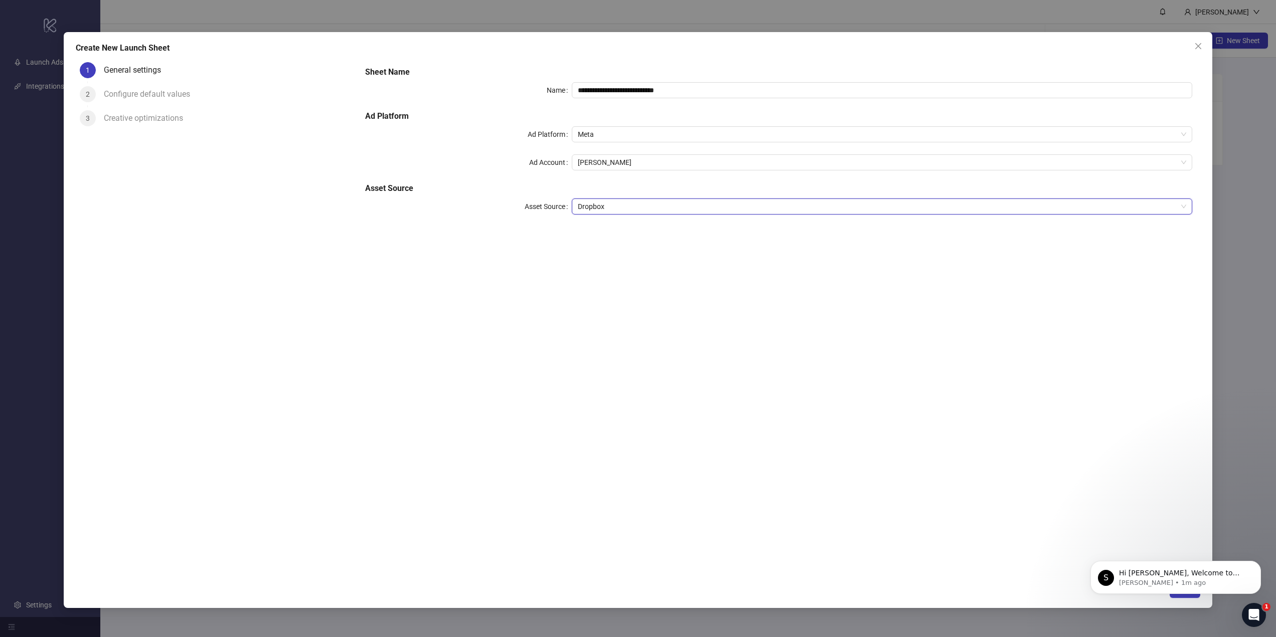
click at [1177, 514] on div "S Hi [PERSON_NAME], Welcome to [DOMAIN_NAME]! 🎉 You’re all set to start launchi…" at bounding box center [1175, 531] width 185 height 125
click at [1239, 568] on div "S Hi [PERSON_NAME], Welcome to [DOMAIN_NAME]! 🎉 You’re all set to start launchi…" at bounding box center [1175, 578] width 155 height 20
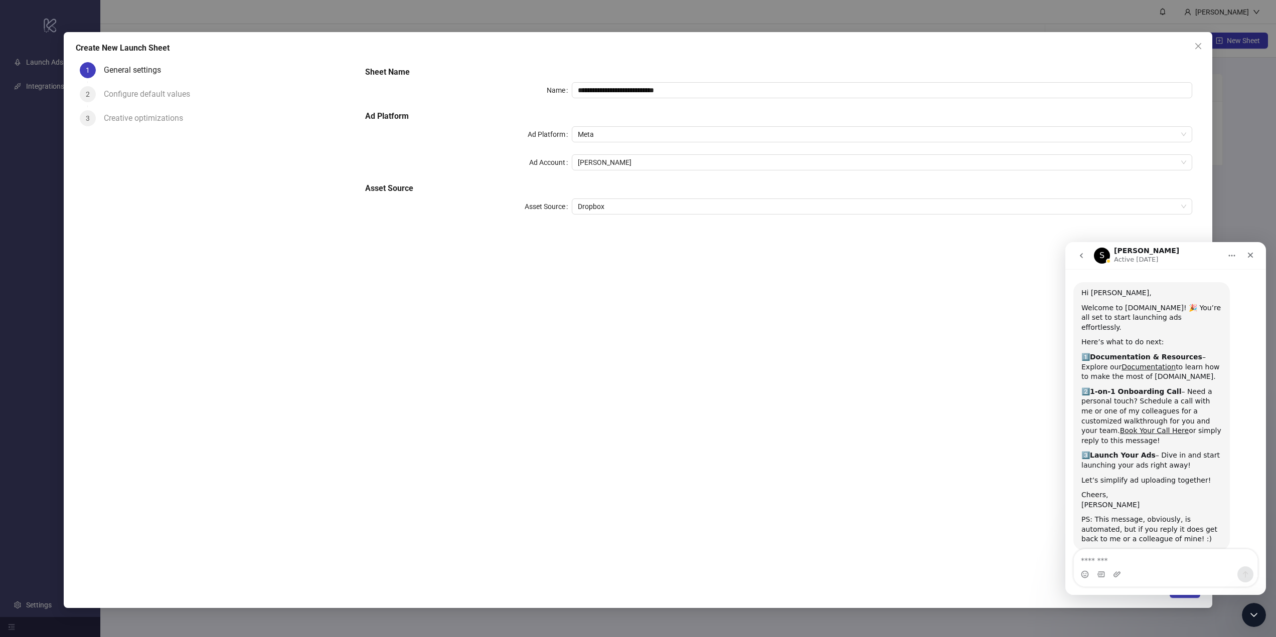
scroll to position [30, 0]
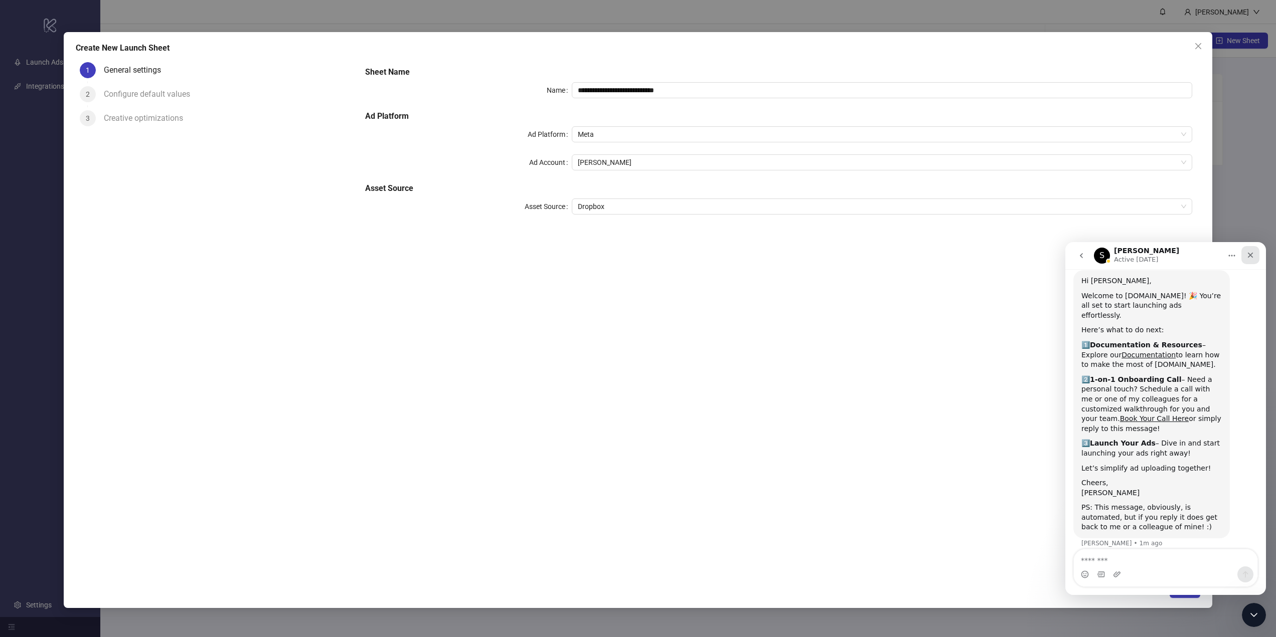
click at [1249, 260] on div "Close" at bounding box center [1250, 255] width 18 height 18
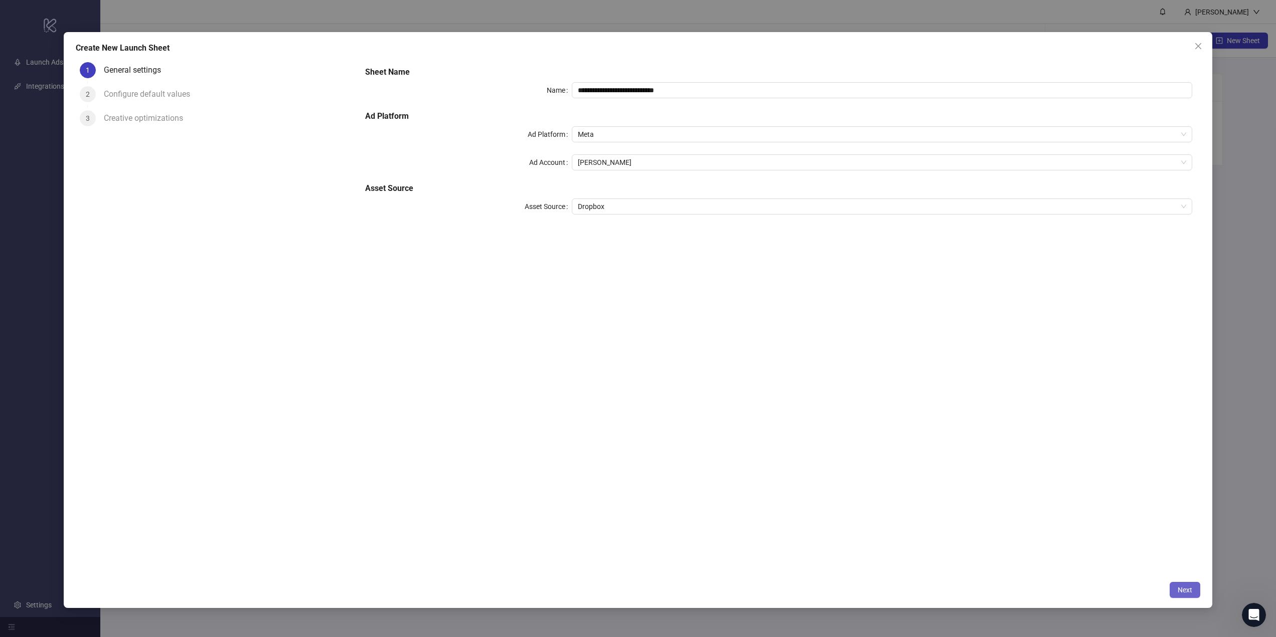
click at [1181, 585] on button "Next" at bounding box center [1184, 590] width 31 height 16
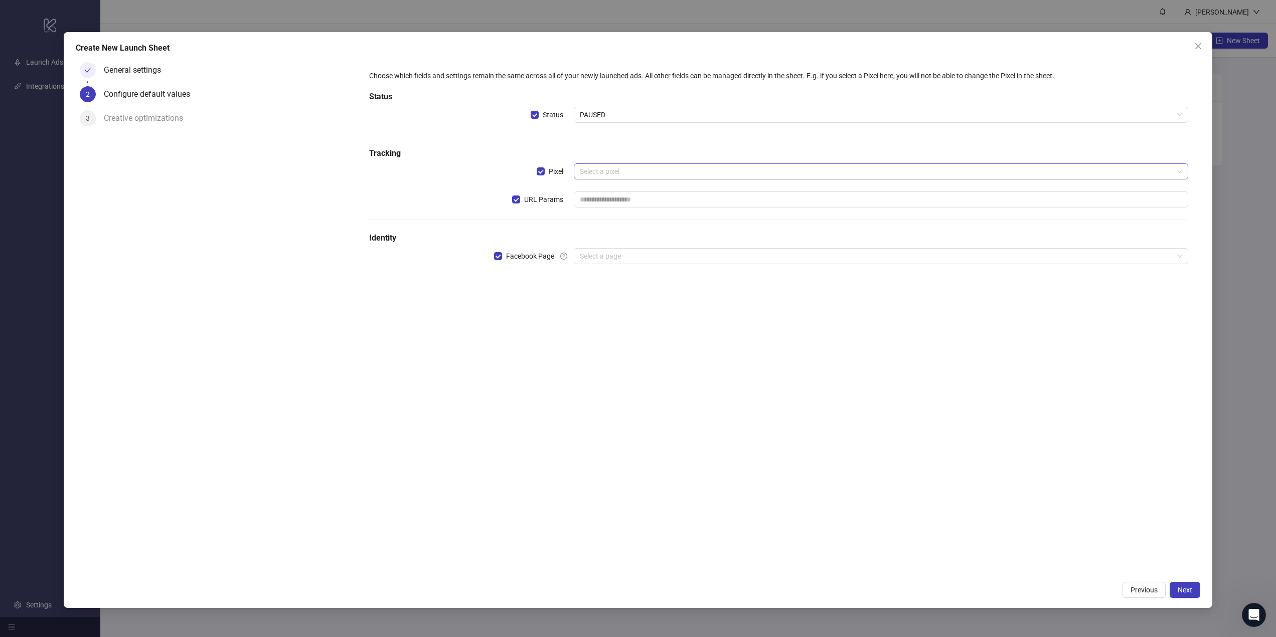
click at [620, 173] on input "search" at bounding box center [876, 171] width 593 height 15
click at [825, 204] on div "No data" at bounding box center [881, 199] width 590 height 18
click at [674, 127] on div "Choose which fields and settings remain the same across all of your newly launc…" at bounding box center [778, 173] width 827 height 214
click at [1194, 591] on button "Next" at bounding box center [1184, 590] width 31 height 16
click at [533, 203] on span "URL Params" at bounding box center [543, 199] width 47 height 11
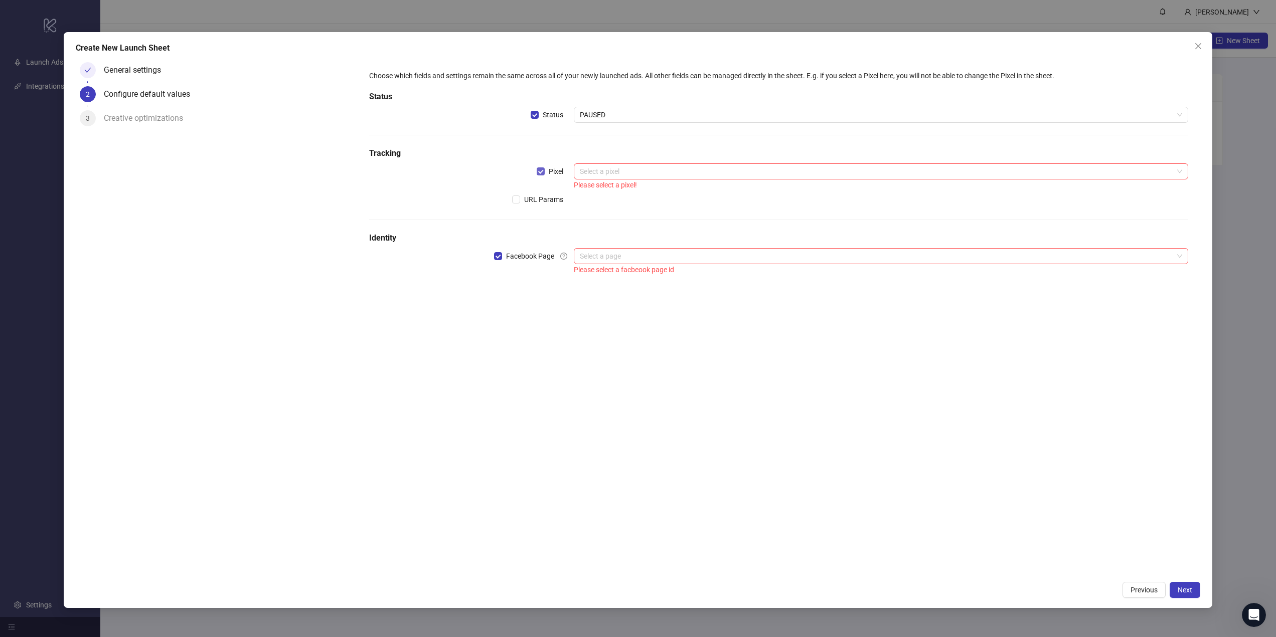
click at [556, 176] on span "Pixel" at bounding box center [556, 171] width 23 height 11
click at [536, 259] on span "Facebook Page" at bounding box center [530, 256] width 56 height 11
click at [1186, 593] on span "Next" at bounding box center [1184, 590] width 15 height 8
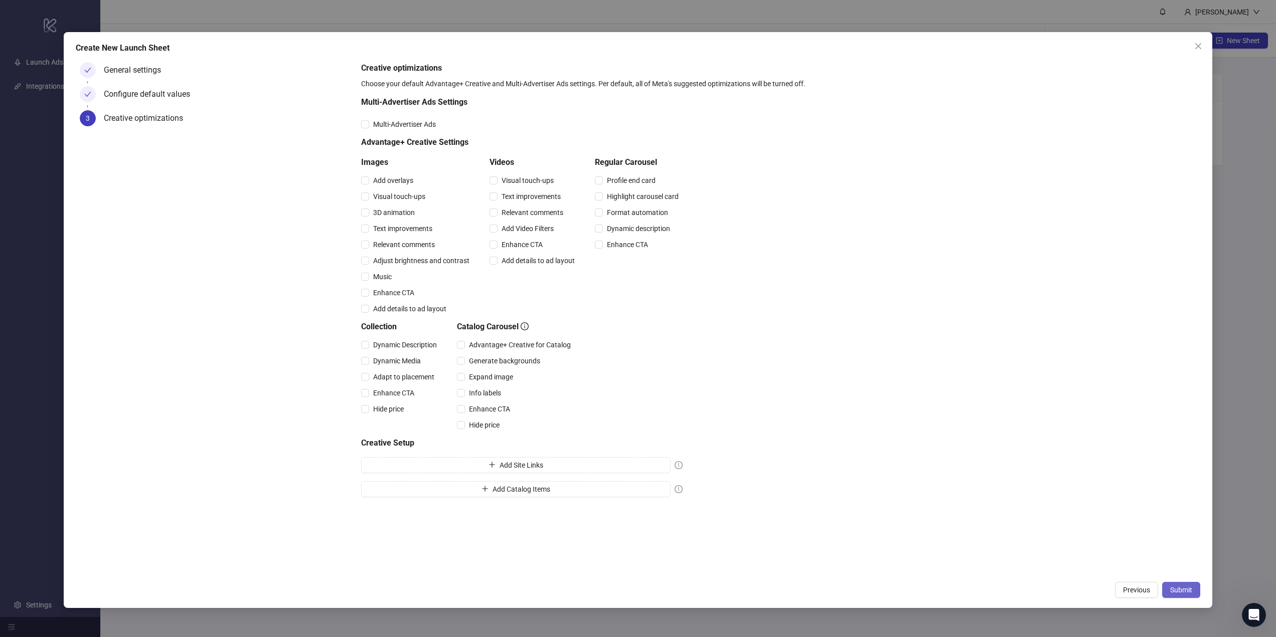
click at [1167, 591] on button "Submit" at bounding box center [1181, 590] width 38 height 16
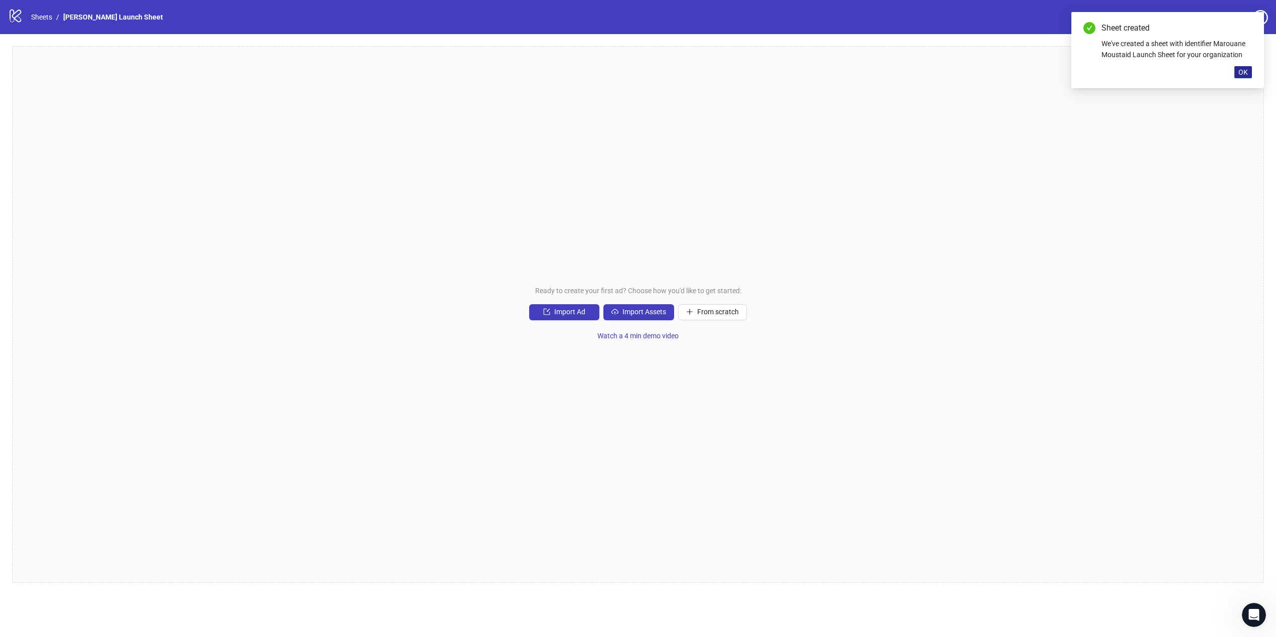
click at [1248, 71] on button "OK" at bounding box center [1243, 72] width 18 height 12
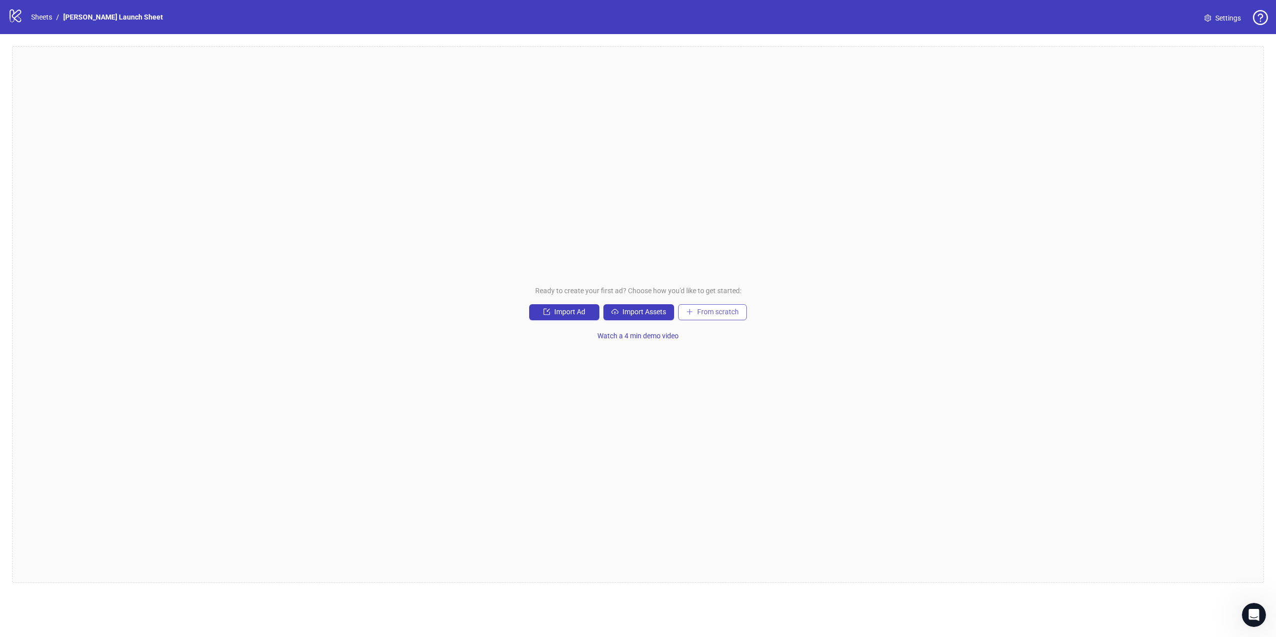
click at [709, 309] on span "From scratch" at bounding box center [718, 312] width 42 height 8
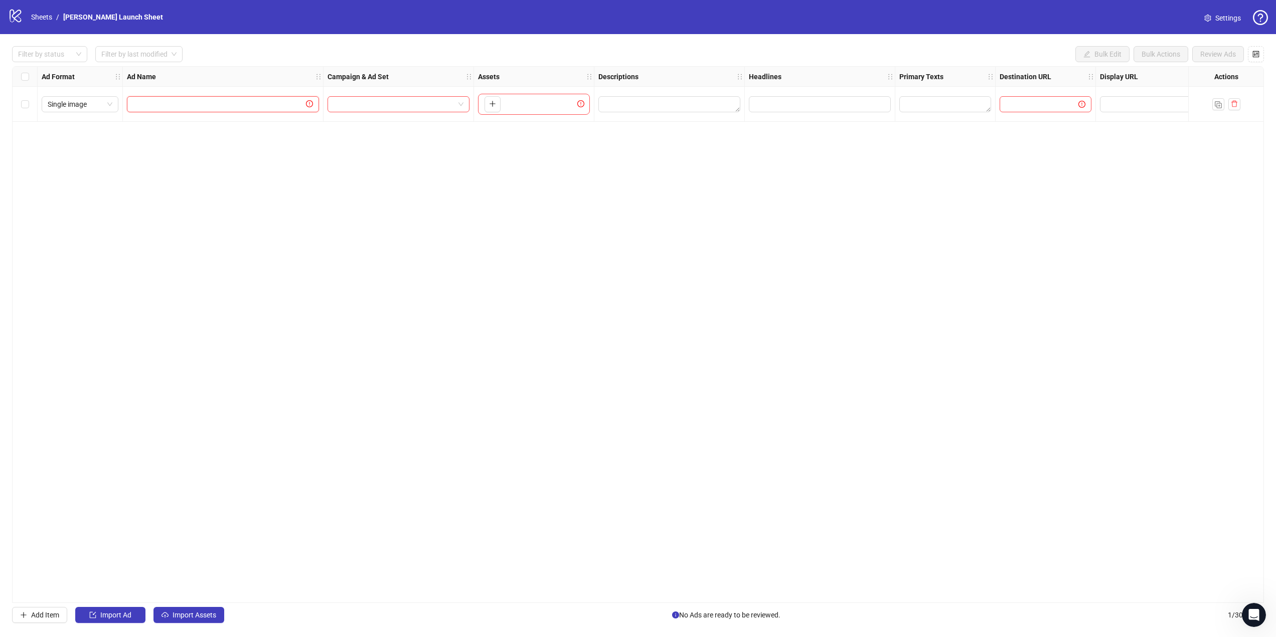
click at [248, 108] on input "text" at bounding box center [218, 104] width 171 height 11
type input "********"
click at [365, 102] on input "search" at bounding box center [393, 104] width 121 height 15
click at [454, 107] on span at bounding box center [398, 104] width 130 height 15
type input "*"
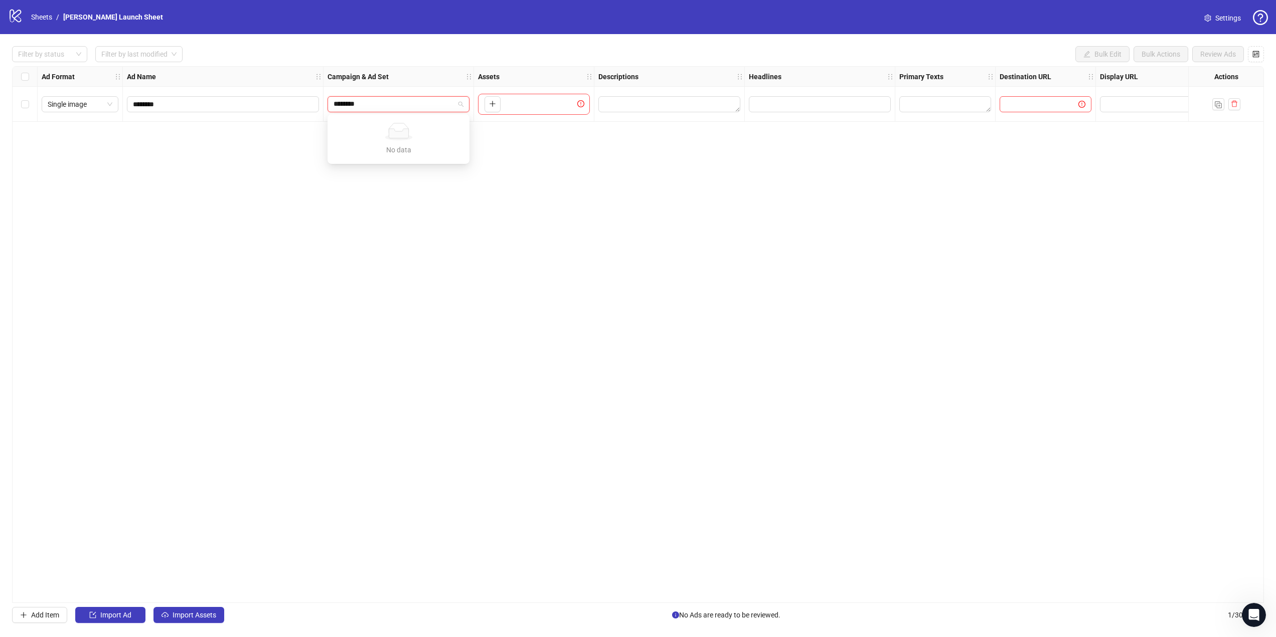
type input "********"
click at [485, 249] on div "Ad Format Ad Name Campaign & Ad Set Assets Descriptions Headlines Primary Texts…" at bounding box center [638, 334] width 1252 height 537
click at [491, 107] on icon "plus" at bounding box center [492, 103] width 7 height 7
click at [607, 104] on textarea "Edit values" at bounding box center [669, 104] width 142 height 16
click at [605, 215] on div "Ad Format Ad Name Campaign & Ad Set Assets Descriptions Headlines Primary Texts…" at bounding box center [638, 334] width 1252 height 537
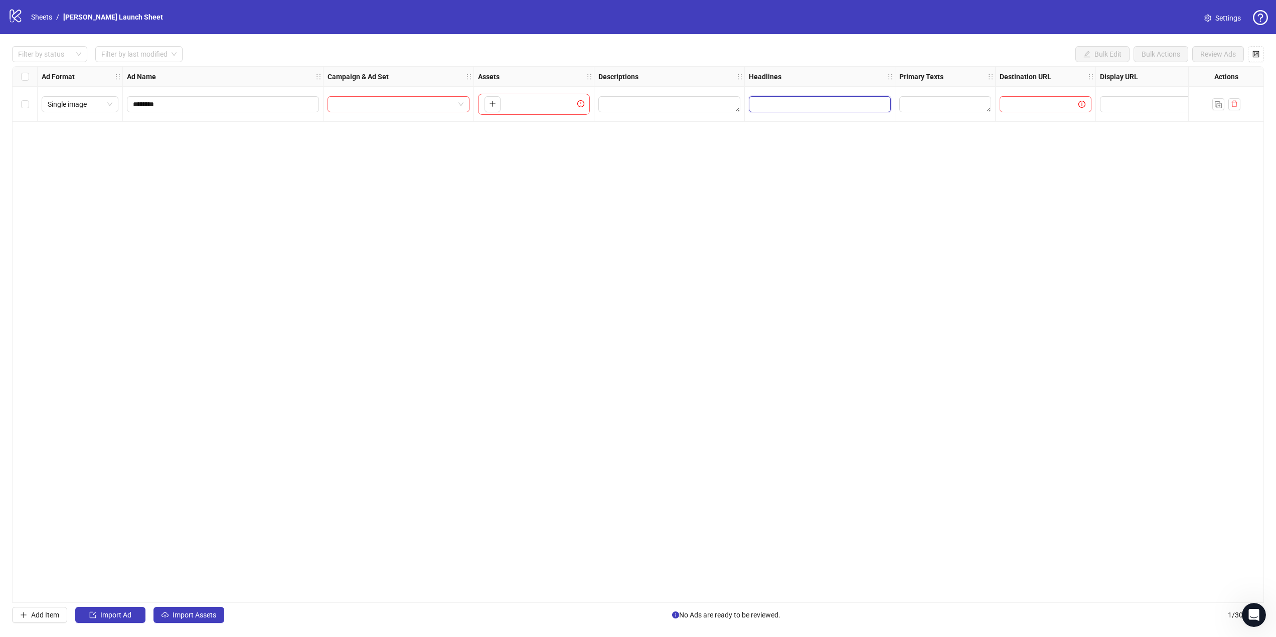
click at [789, 105] on input "Edit values" at bounding box center [819, 104] width 128 height 11
click at [959, 114] on div at bounding box center [945, 104] width 100 height 35
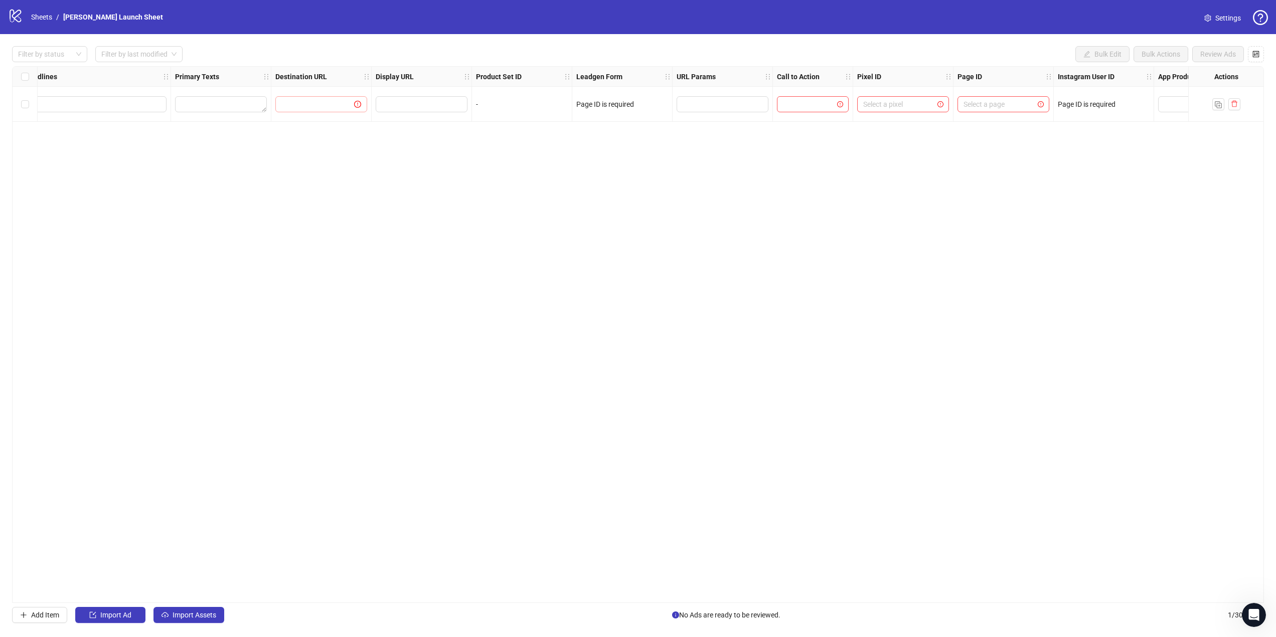
scroll to position [0, 725]
click at [812, 110] on input "search" at bounding box center [807, 104] width 51 height 15
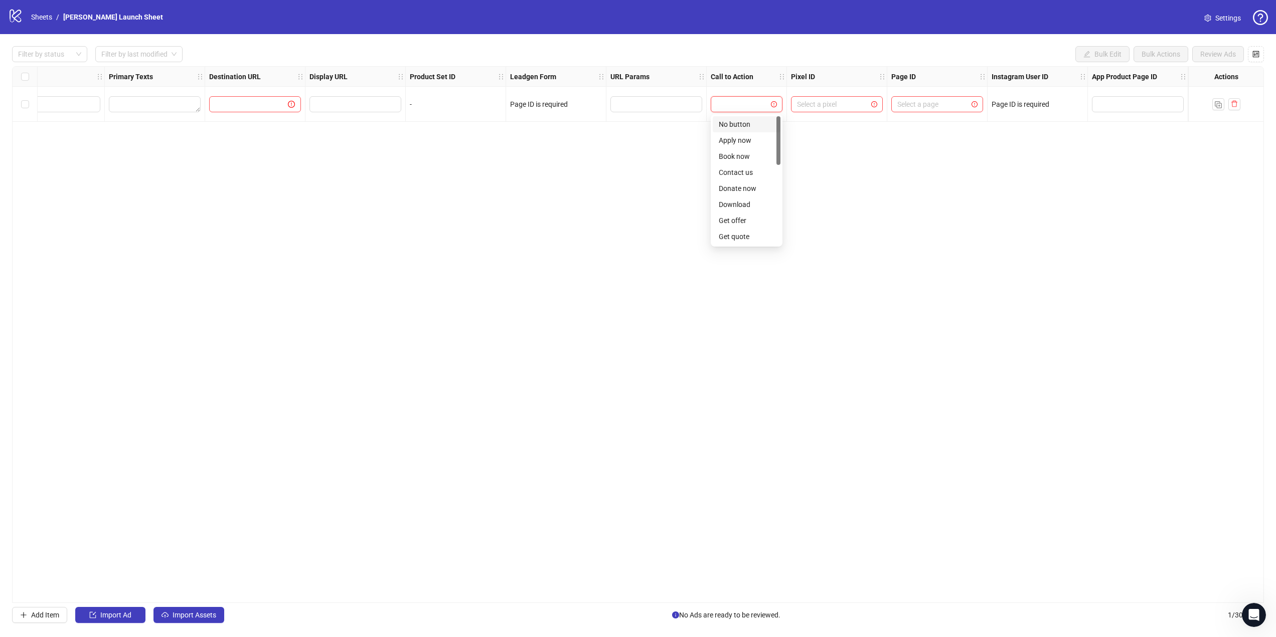
click at [958, 181] on div "Ad Format Ad Name Campaign & Ad Set Assets Descriptions Headlines Primary Texts…" at bounding box center [638, 334] width 1252 height 537
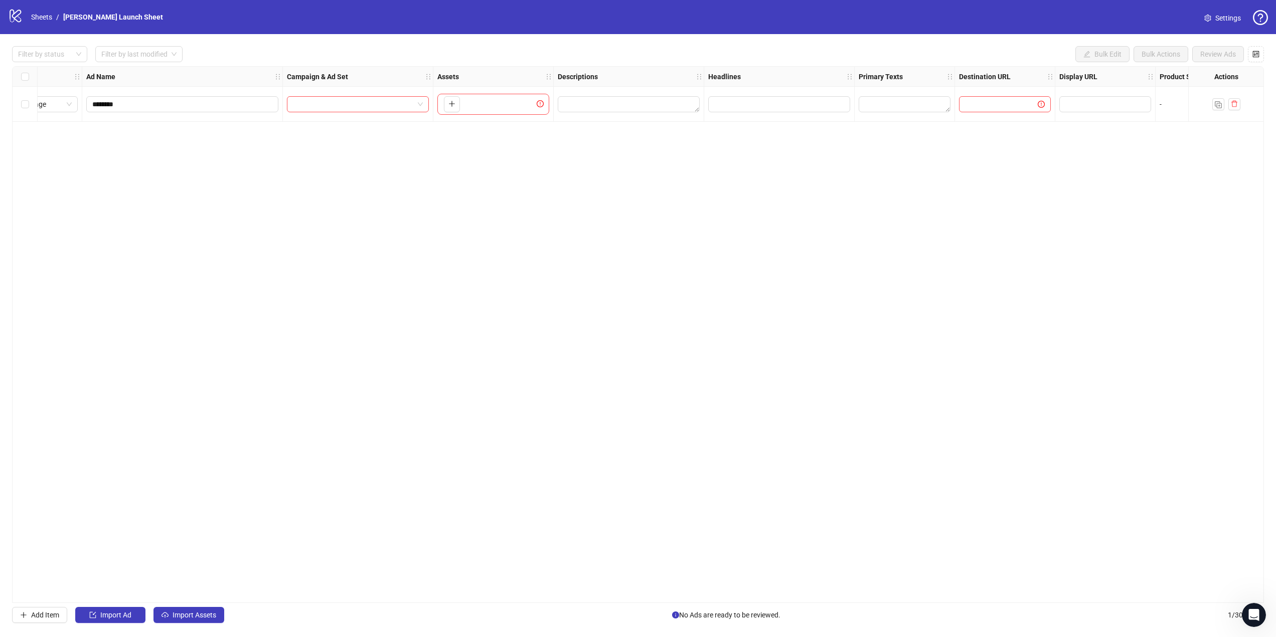
scroll to position [0, 0]
